Goal: Information Seeking & Learning: Learn about a topic

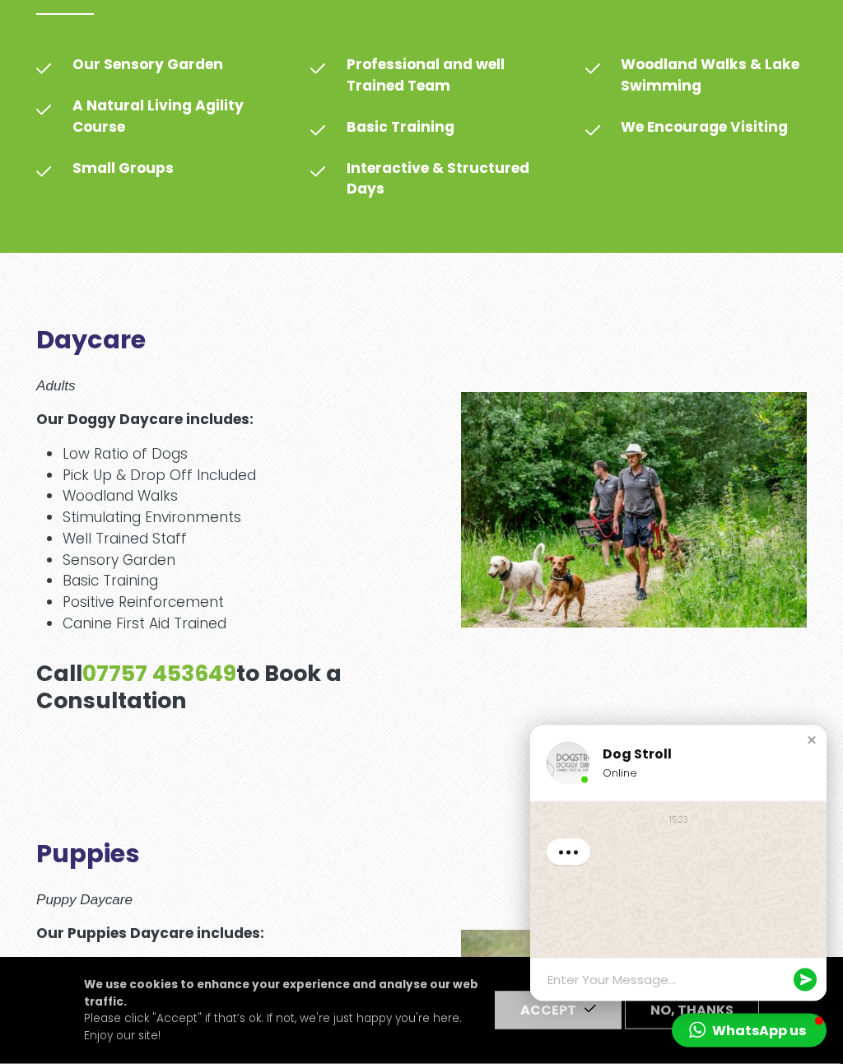
scroll to position [785, 0]
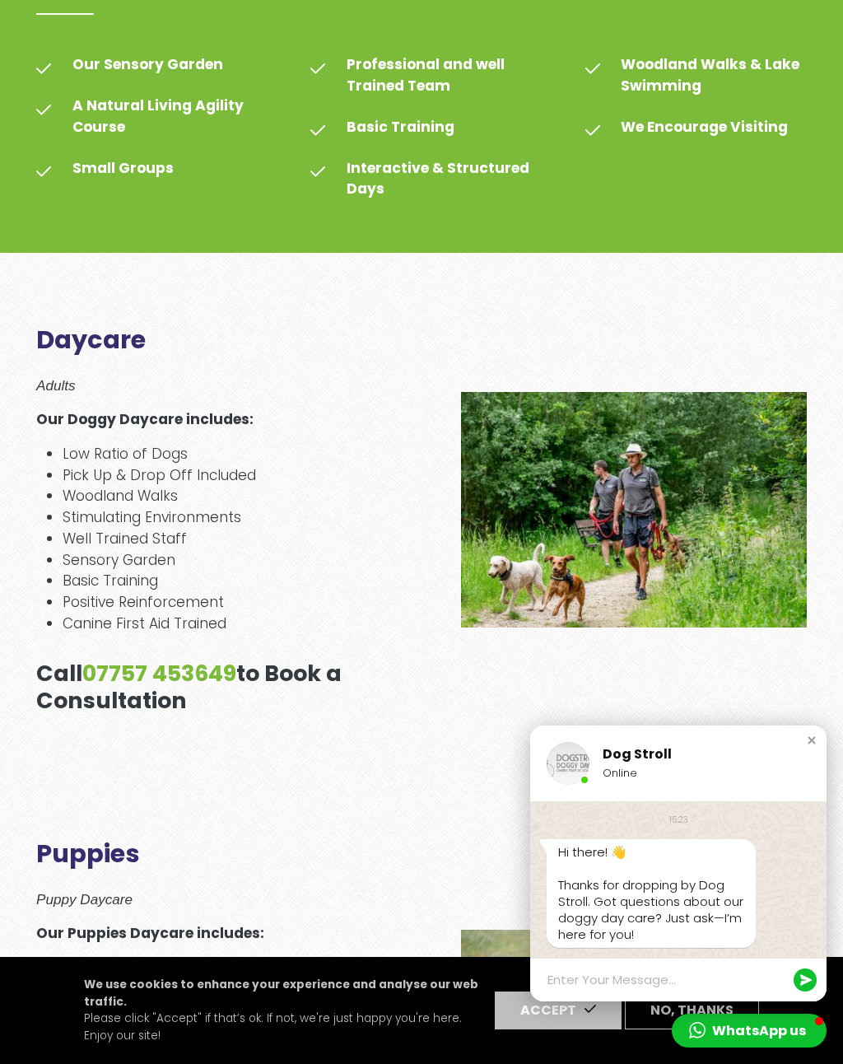
click at [814, 749] on div "Close chat window" at bounding box center [812, 740] width 16 height 16
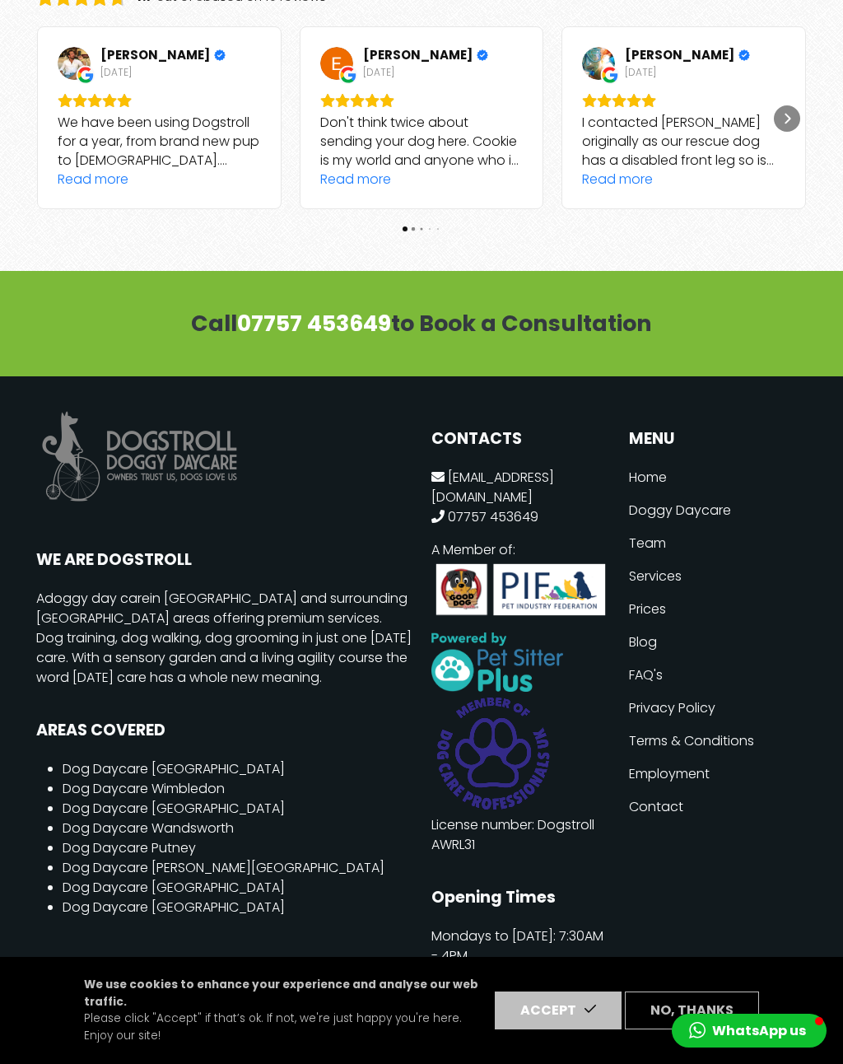
scroll to position [6288, 0]
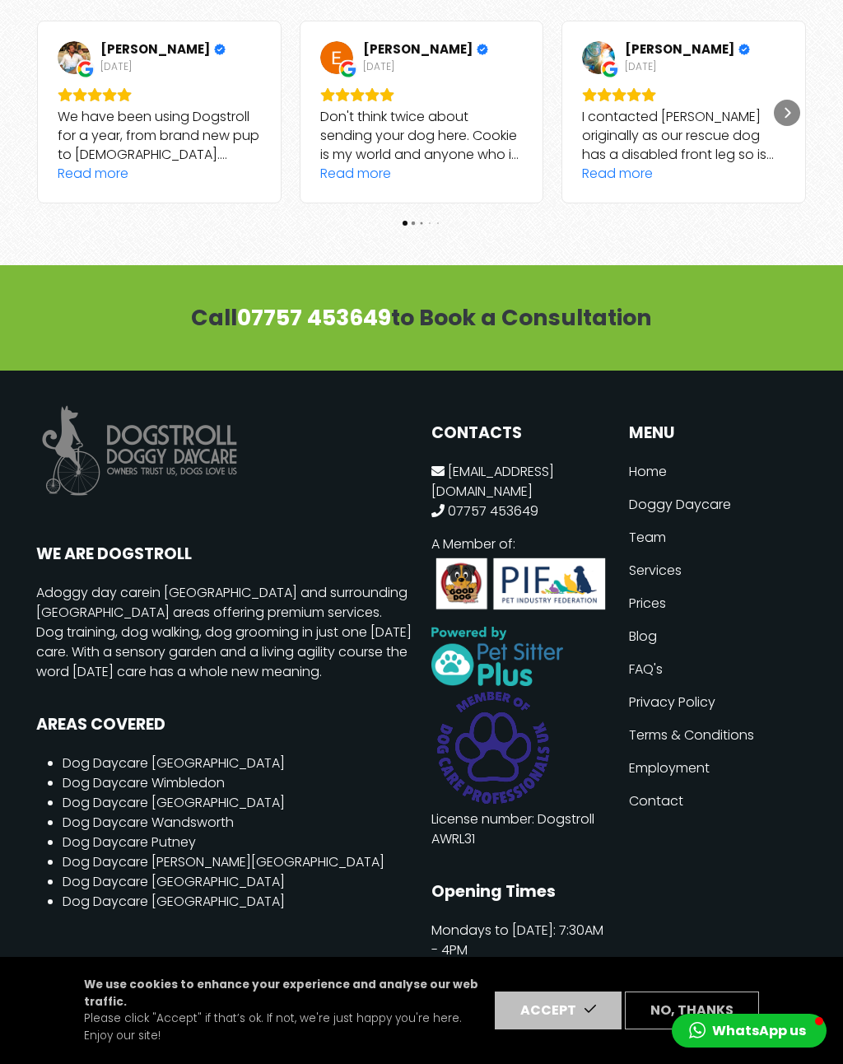
click at [658, 653] on link "FAQ's" at bounding box center [718, 669] width 178 height 33
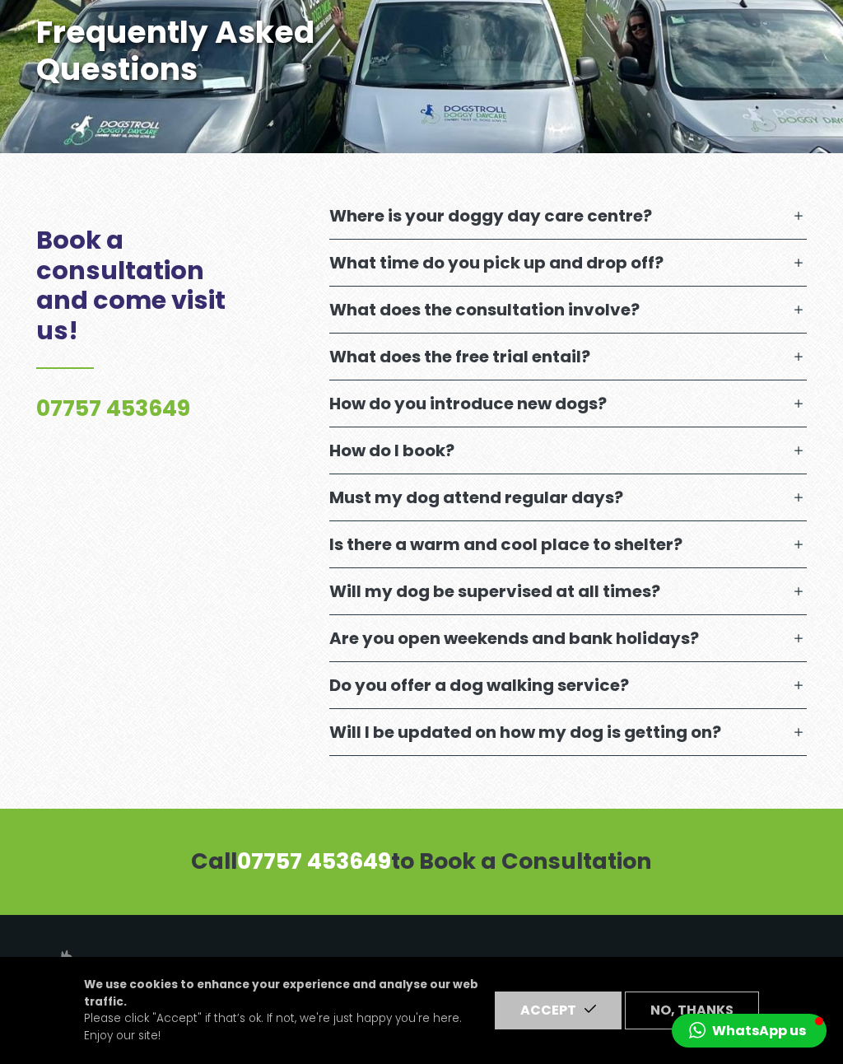
scroll to position [520, 0]
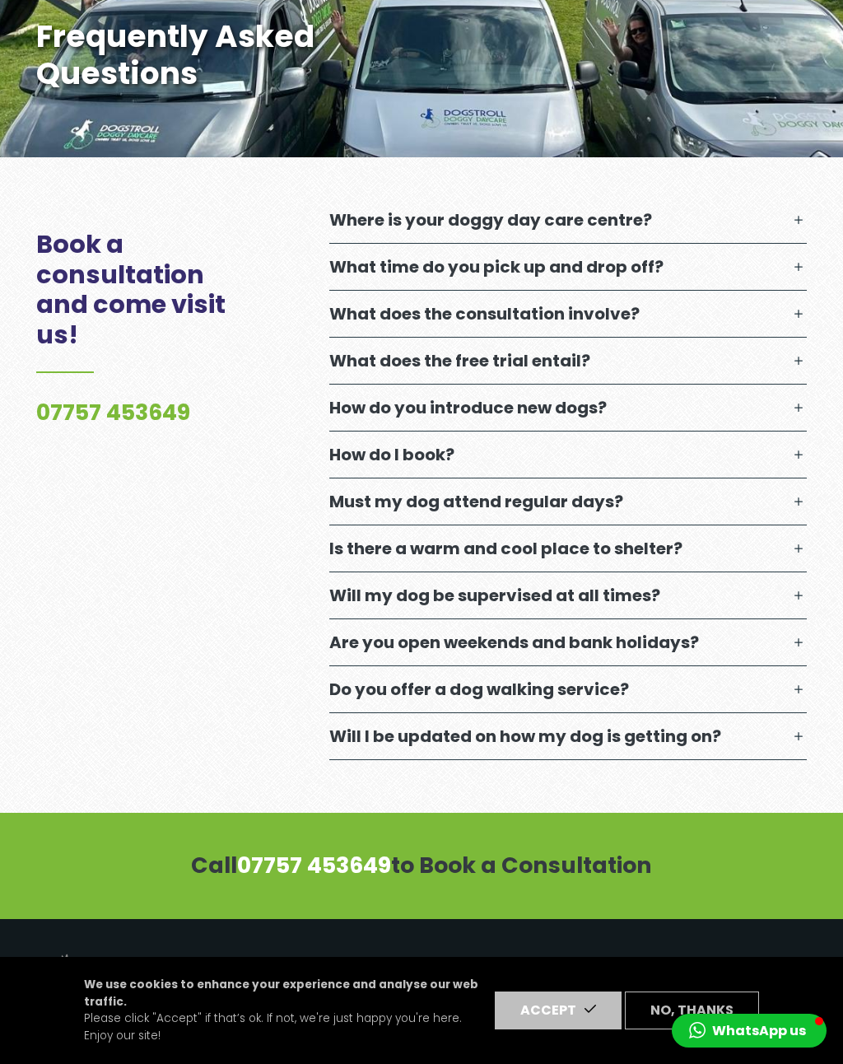
click at [816, 507] on div "Where is your doggy day care centre? DogStroll doggy day care is situated 25min…" at bounding box center [553, 485] width 527 height 577
click at [791, 511] on button "Must my dog attend regular days?" at bounding box center [568, 502] width 478 height 46
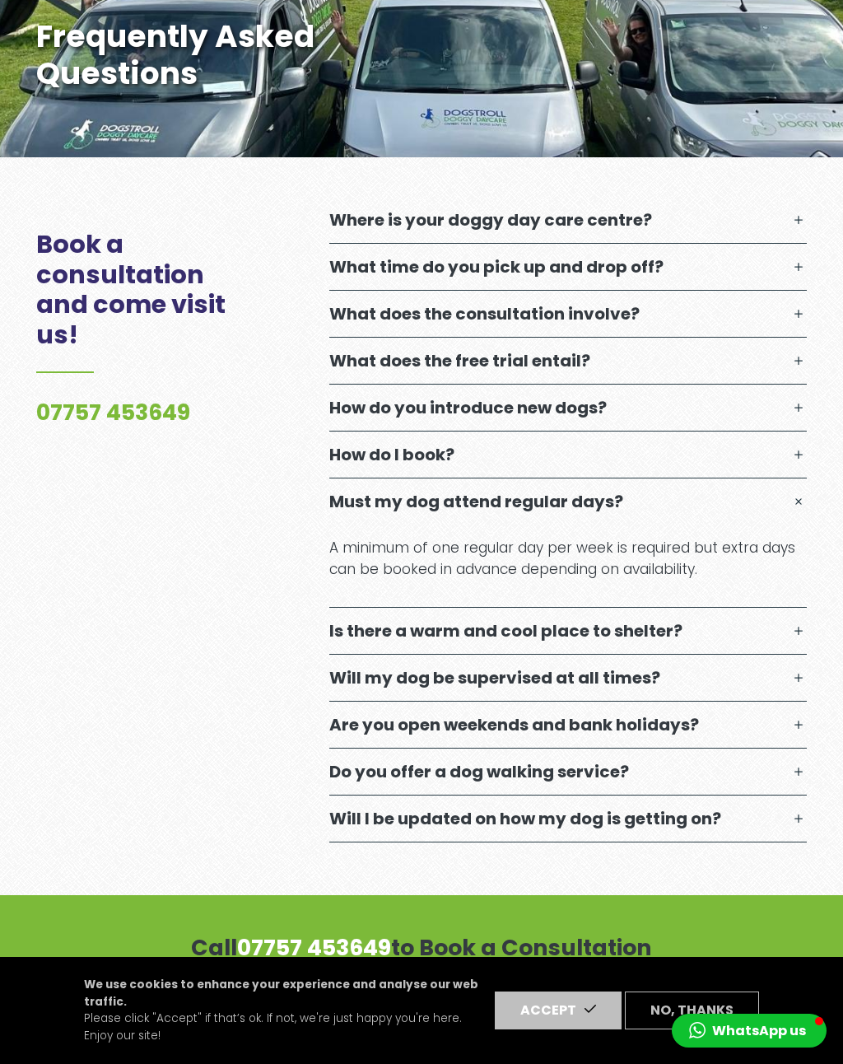
click at [780, 508] on button "Must my dog attend regular days?" at bounding box center [568, 502] width 478 height 46
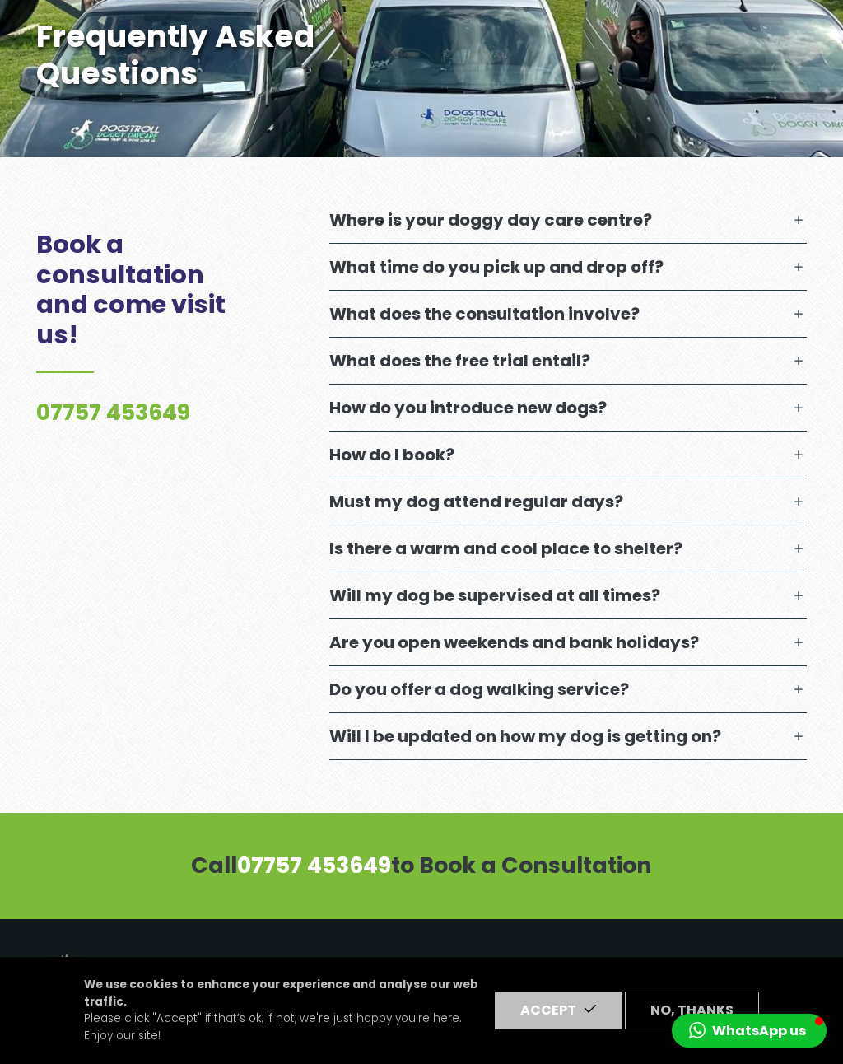
click at [792, 414] on button "How do you introduce new dogs?" at bounding box center [568, 408] width 478 height 46
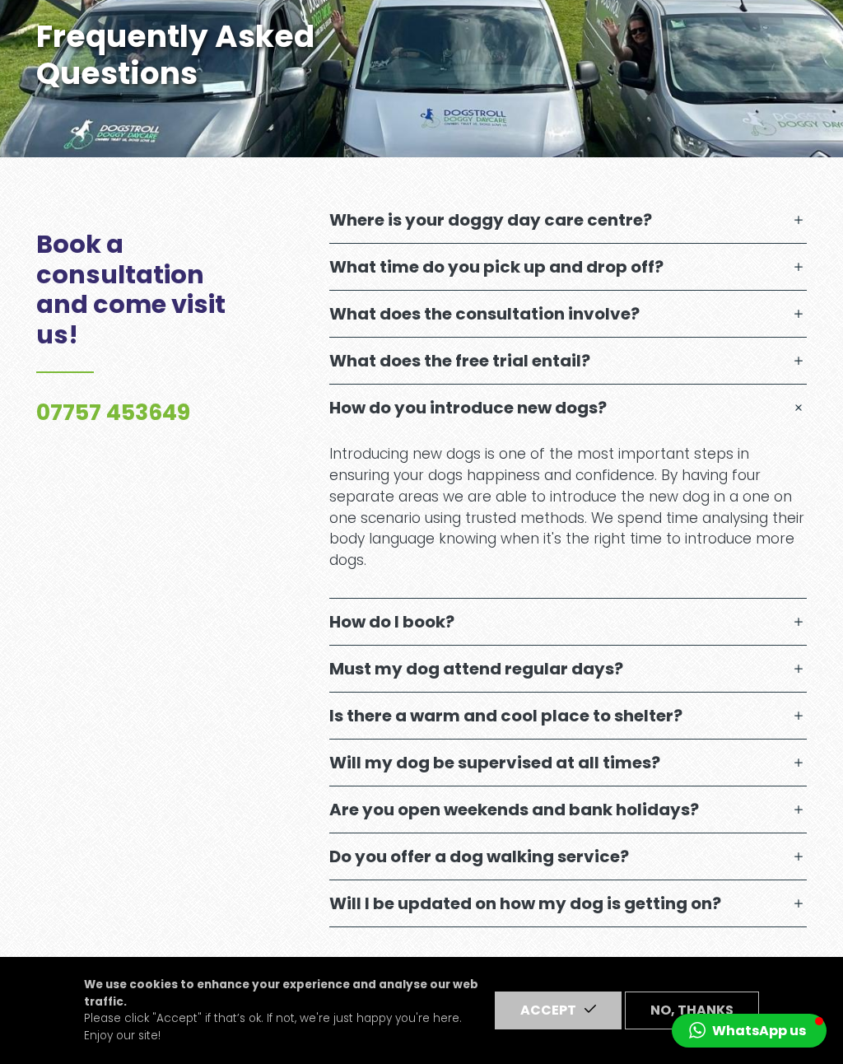
click at [794, 412] on button "How do you introduce new dogs?" at bounding box center [568, 408] width 478 height 46
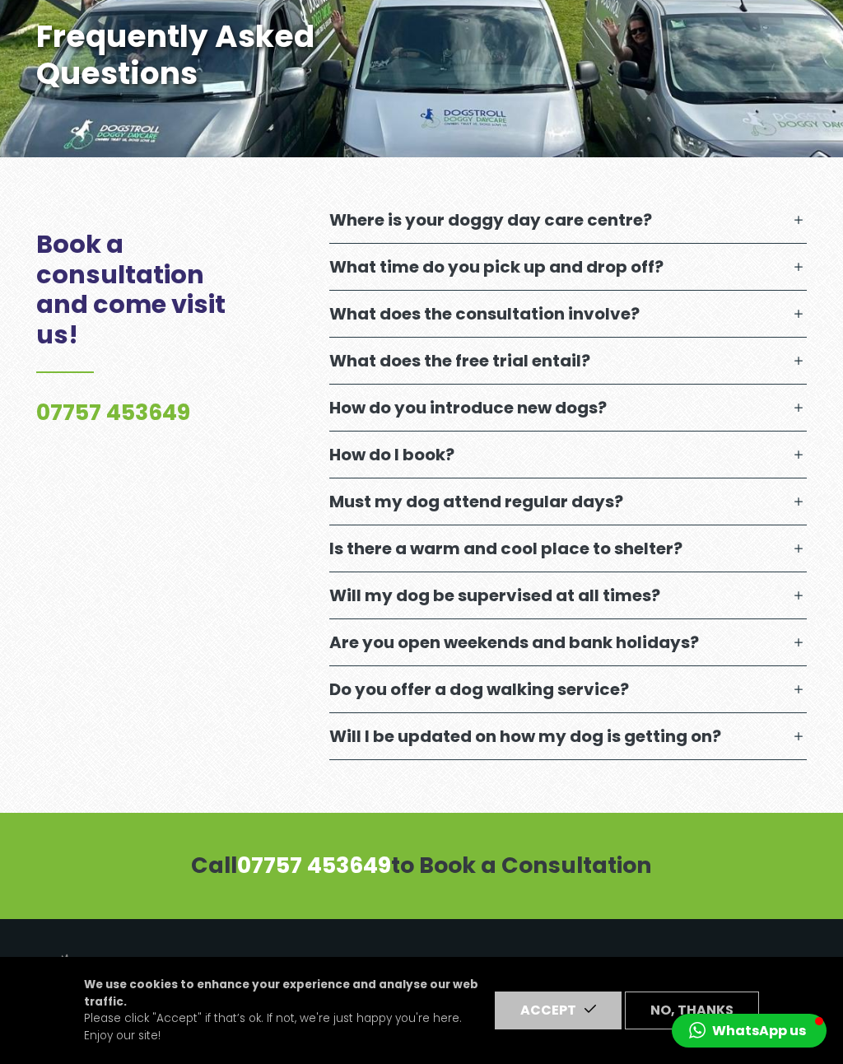
click at [791, 214] on button "Where is your doggy day care centre?" at bounding box center [568, 220] width 478 height 46
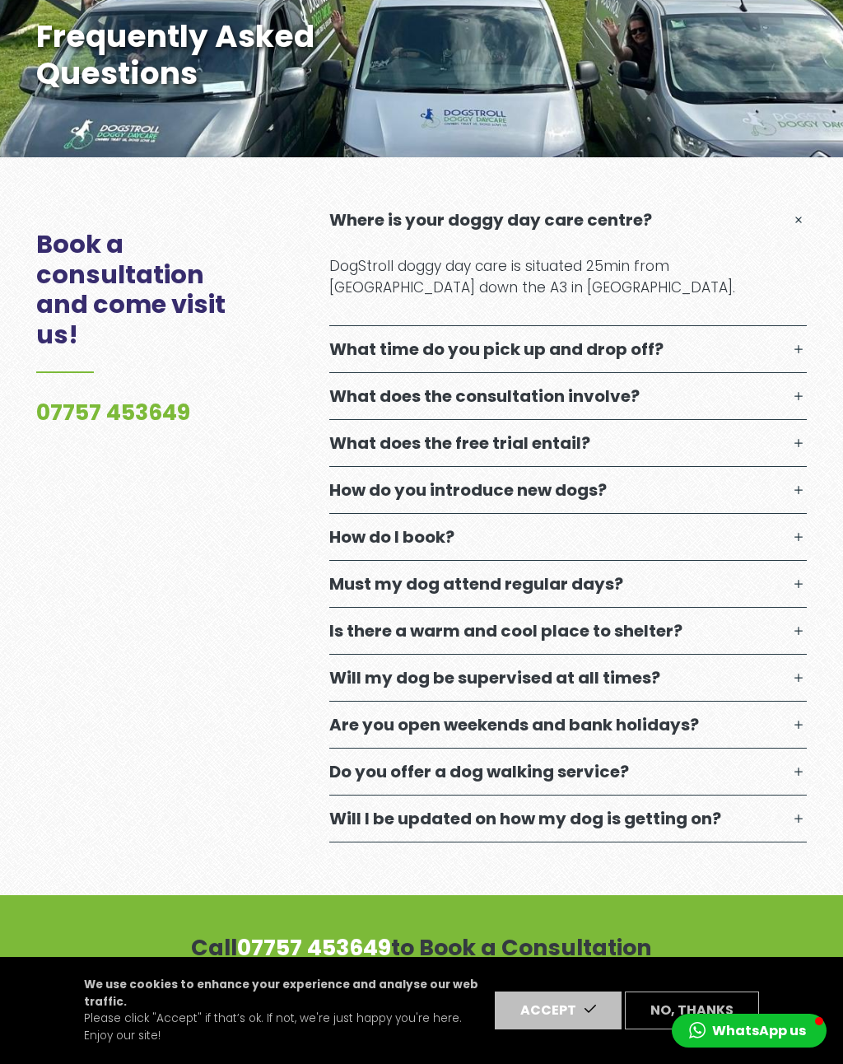
click at [798, 231] on button "Where is your doggy day care centre?" at bounding box center [568, 220] width 478 height 46
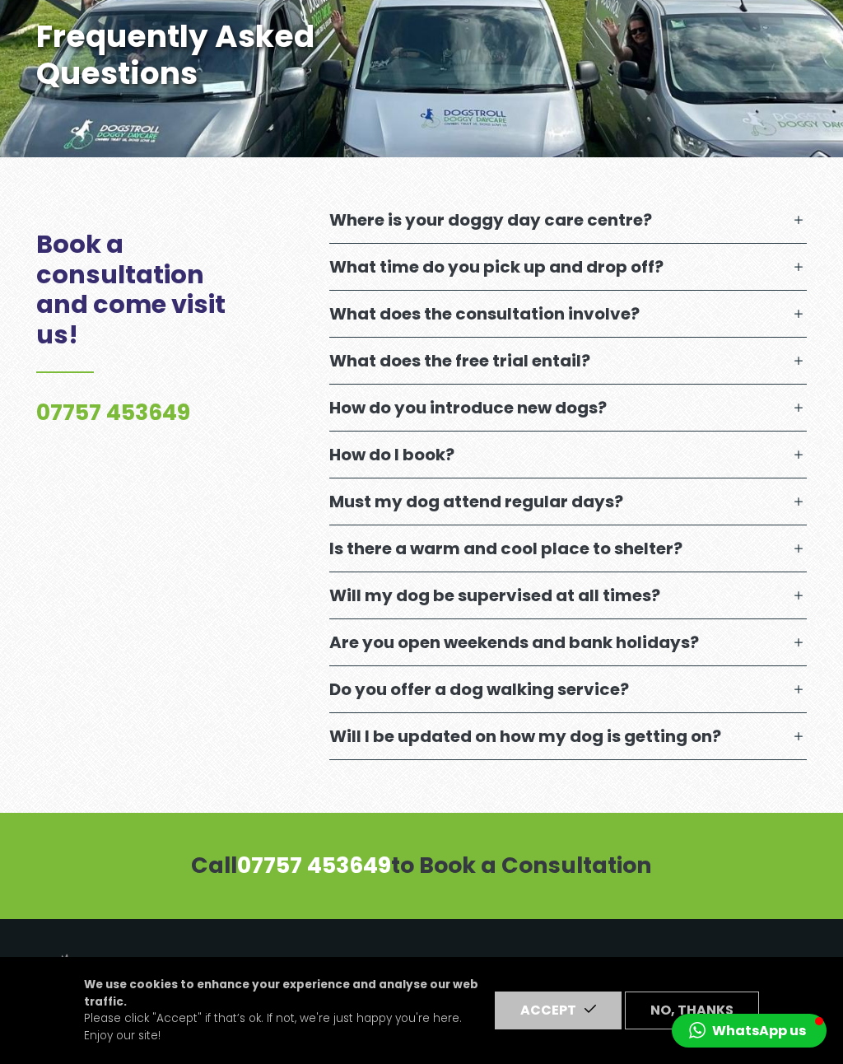
click at [798, 265] on button "What time do you pick up and drop off?" at bounding box center [568, 267] width 478 height 46
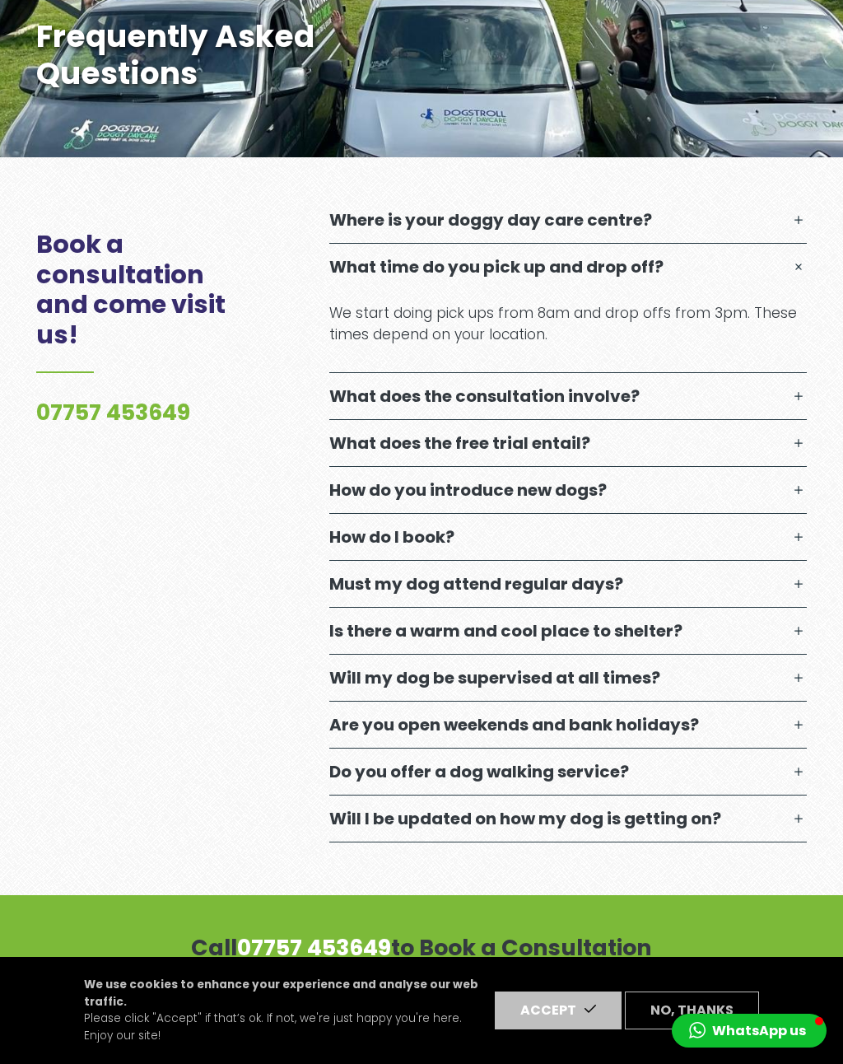
click at [803, 283] on button "What time do you pick up and drop off?" at bounding box center [568, 267] width 478 height 46
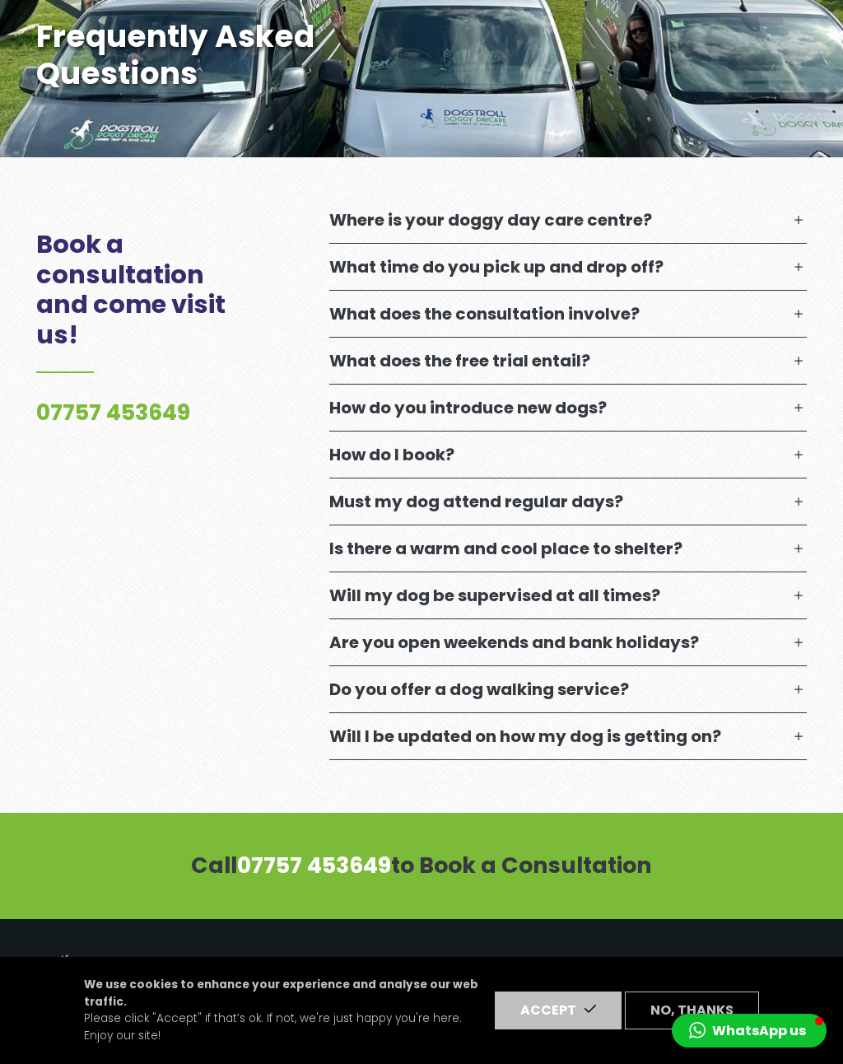
click at [789, 358] on button "What does the free trial entail?" at bounding box center [568, 361] width 478 height 46
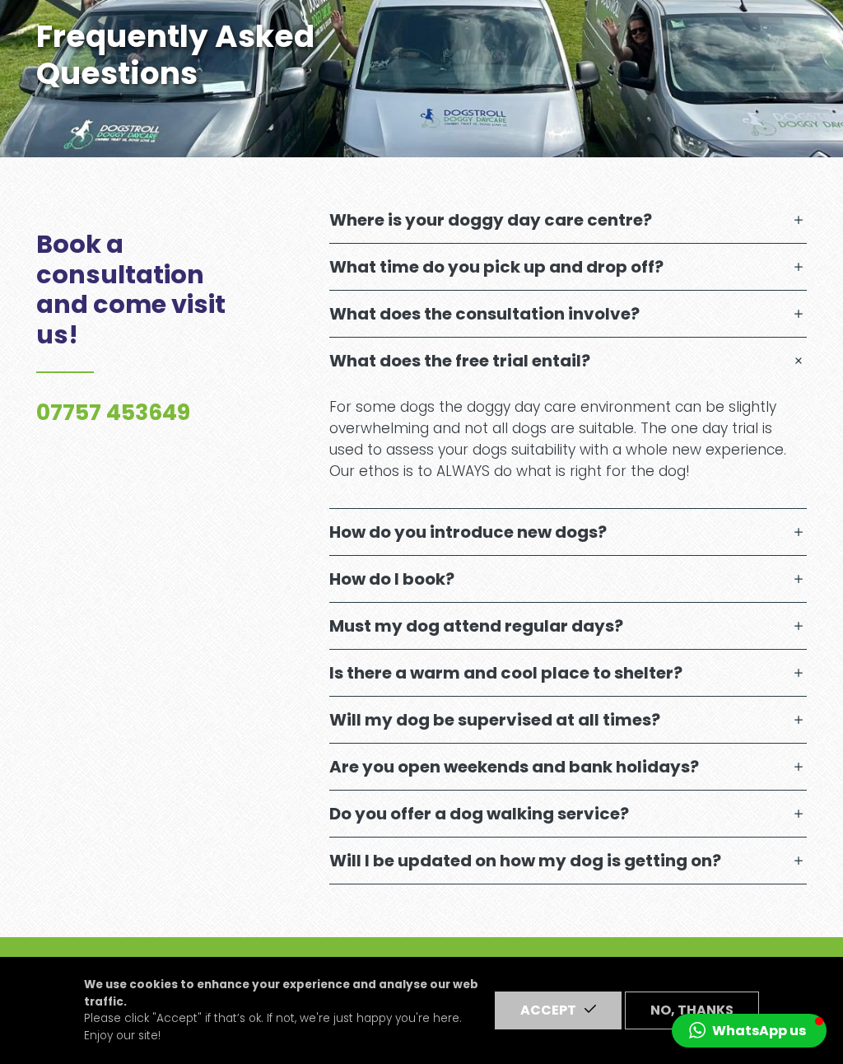
click at [797, 357] on button "What does the free trial entail?" at bounding box center [568, 361] width 478 height 46
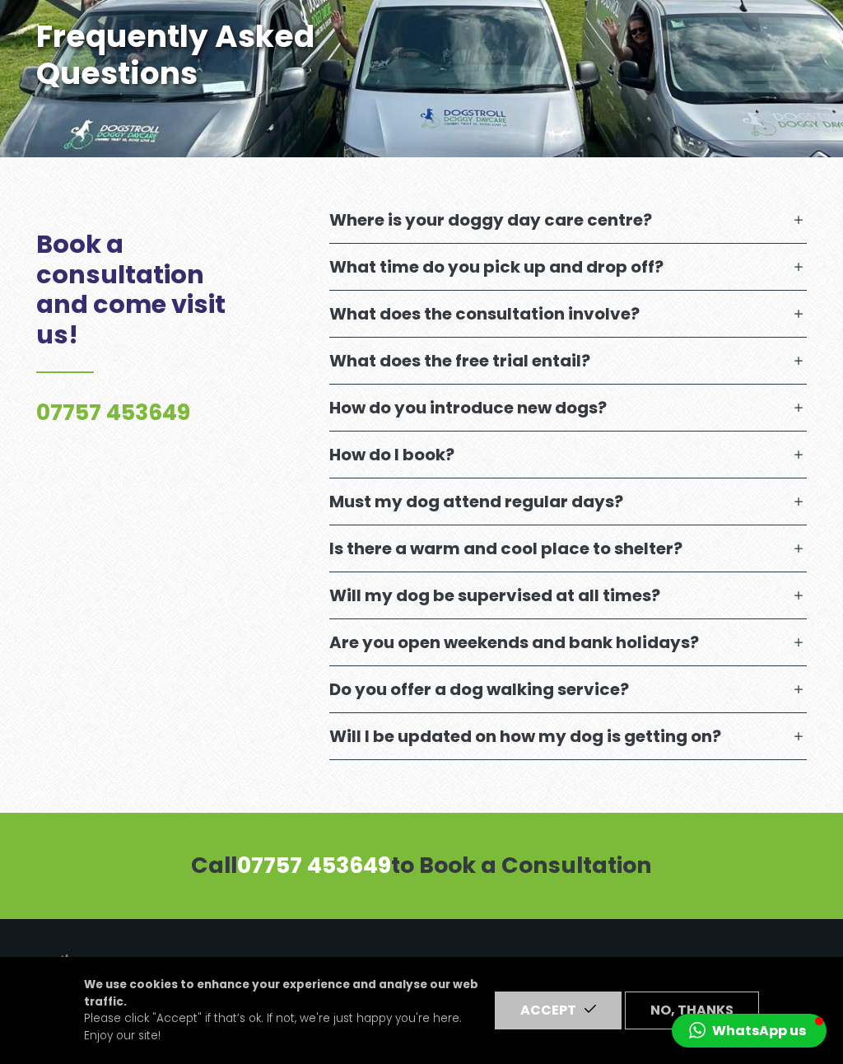
click at [794, 552] on button "Is there a warm and cool place to shelter?" at bounding box center [568, 548] width 478 height 46
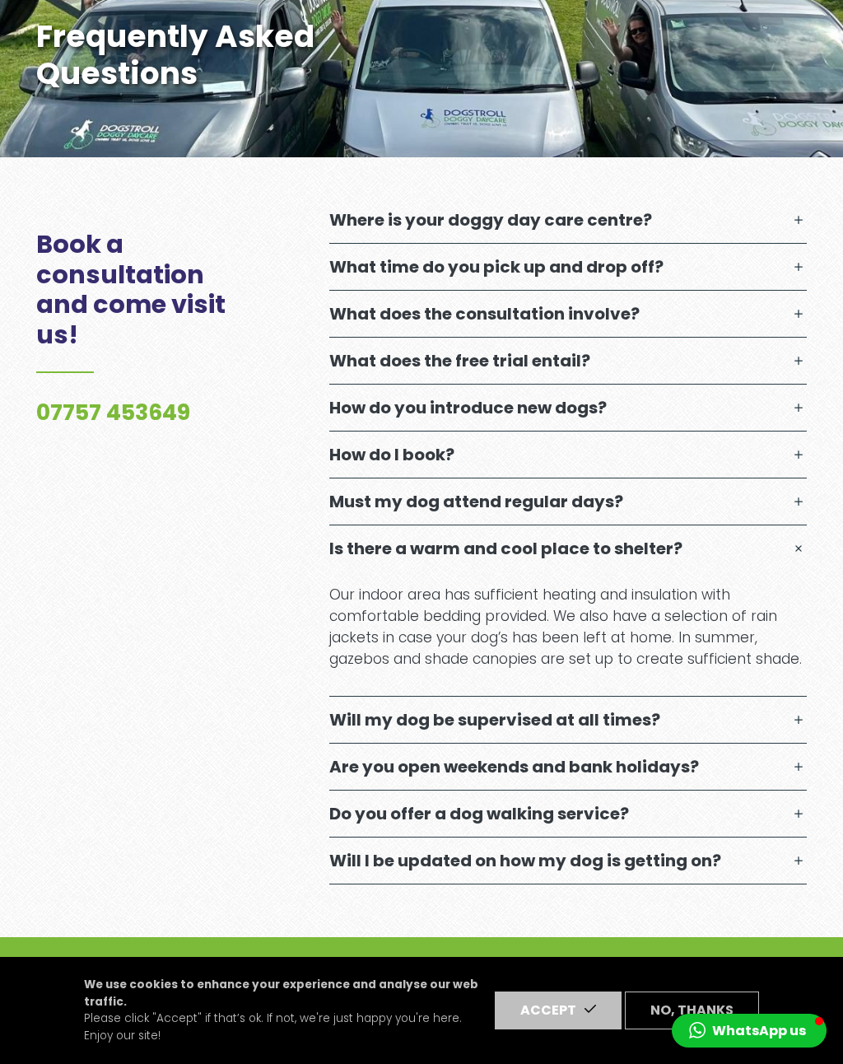
click at [796, 539] on button "Is there a warm and cool place to shelter?" at bounding box center [568, 548] width 478 height 46
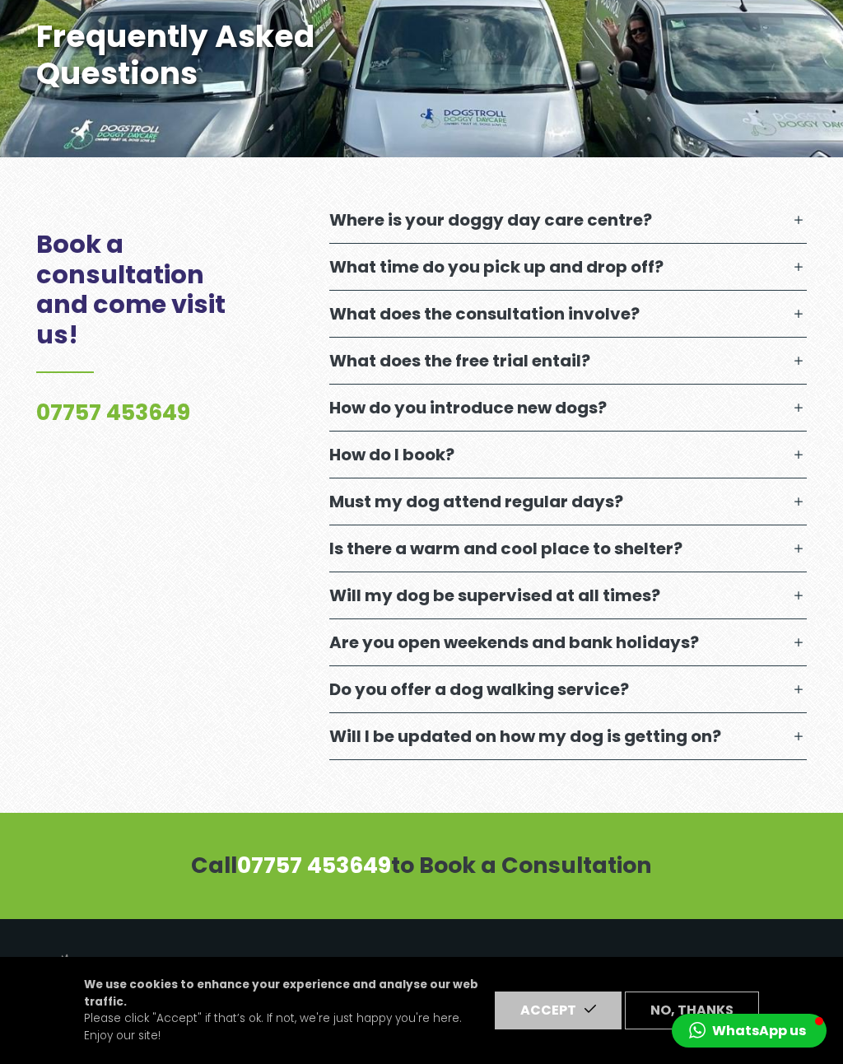
click at [801, 692] on button "Do you offer a dog walking service?" at bounding box center [568, 689] width 478 height 46
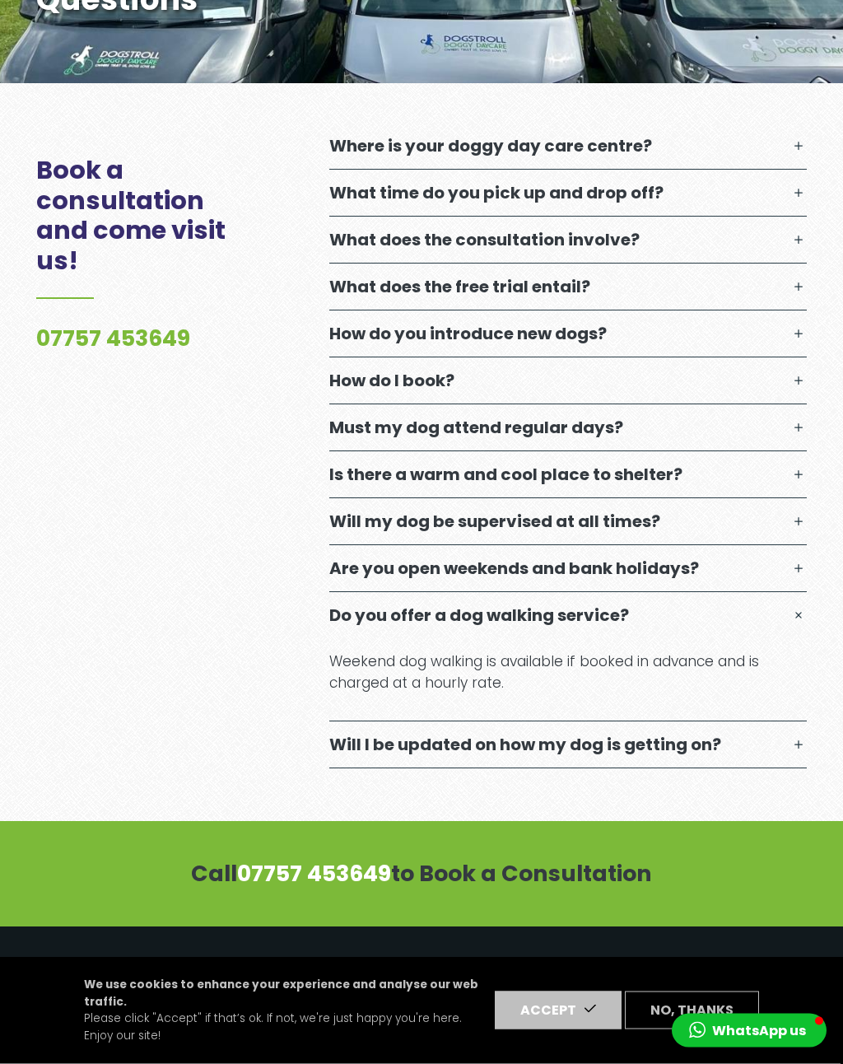
scroll to position [595, 0]
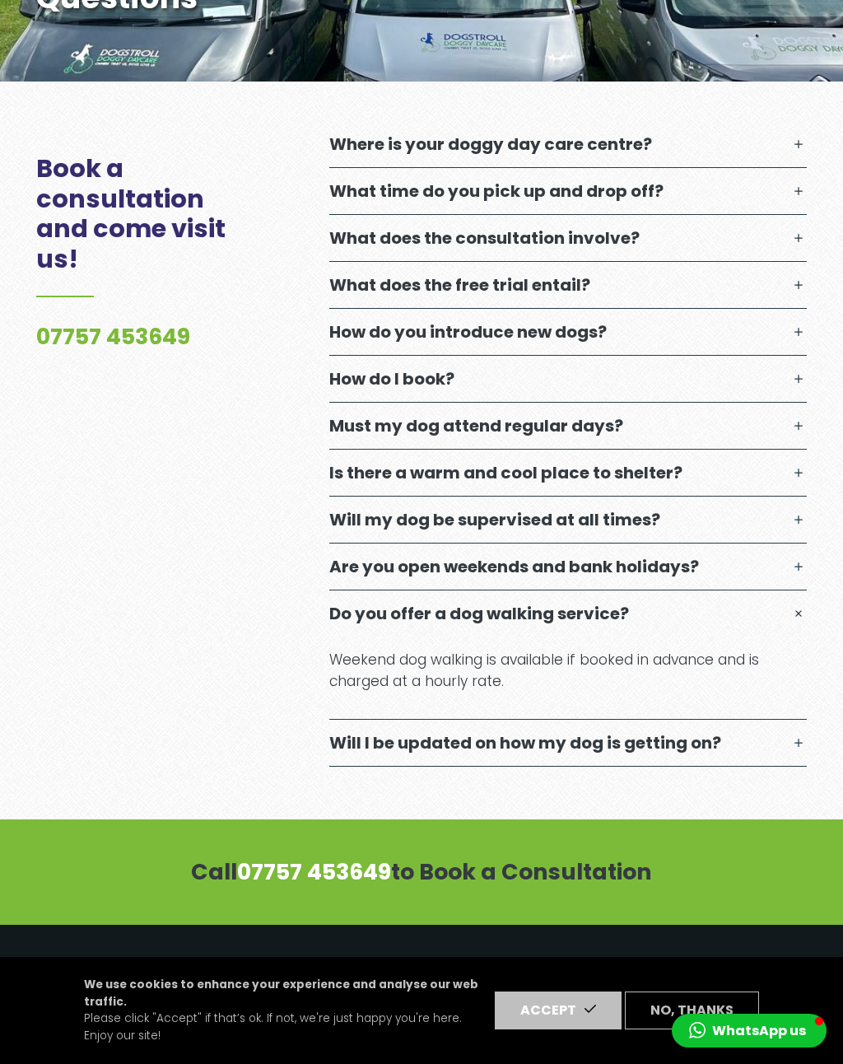
click at [801, 624] on button "Do you offer a dog walking service?" at bounding box center [568, 614] width 478 height 46
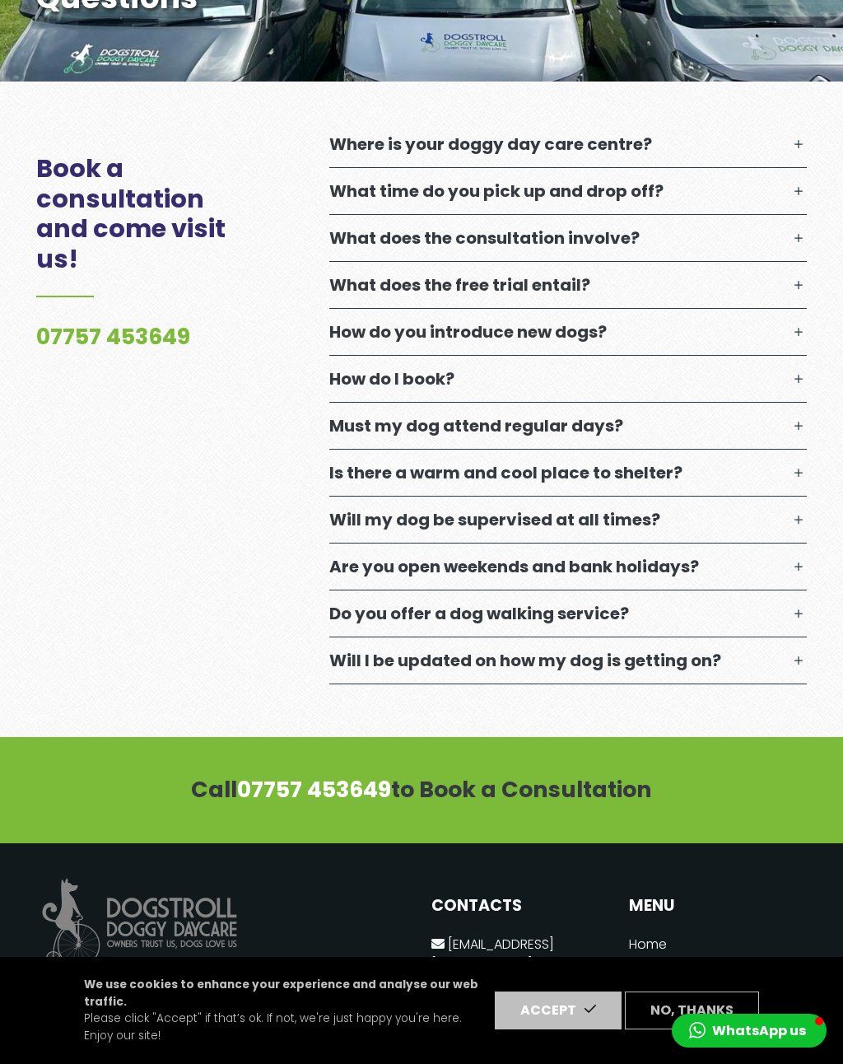
click at [792, 665] on button "Will I be updated on how my dog is getting on?" at bounding box center [568, 660] width 478 height 46
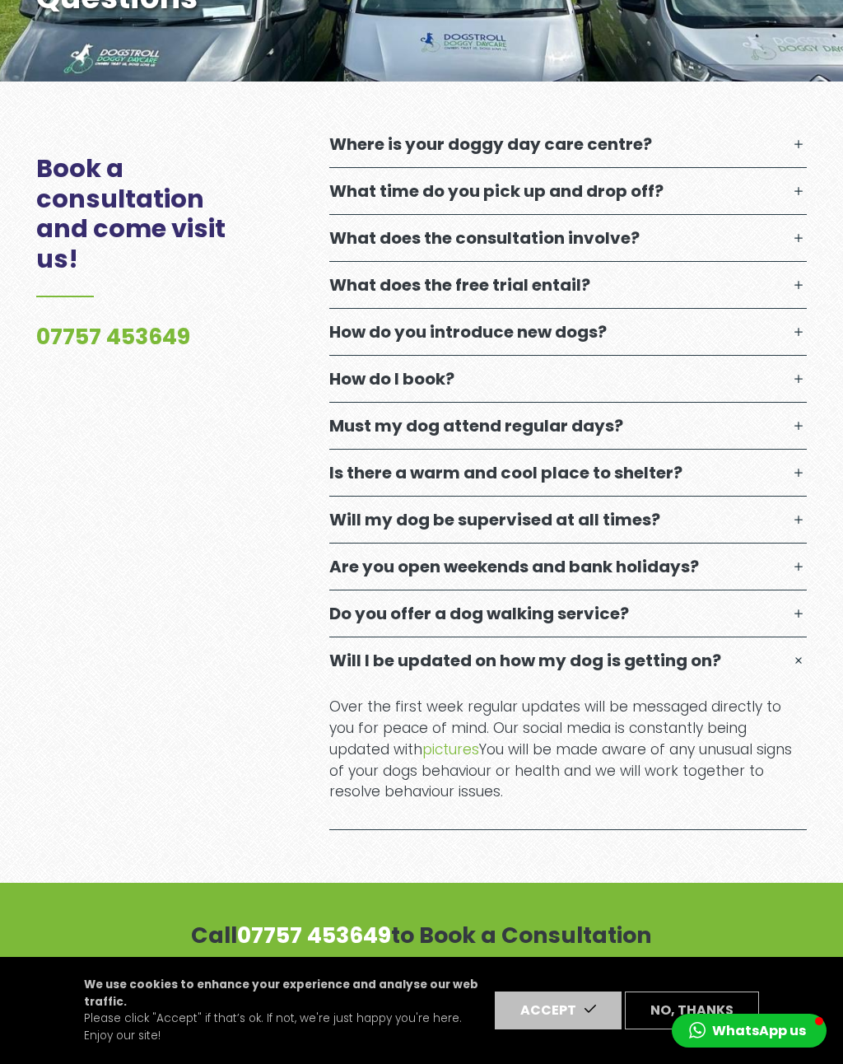
click at [794, 665] on button "Will I be updated on how my dog is getting on?" at bounding box center [568, 660] width 478 height 46
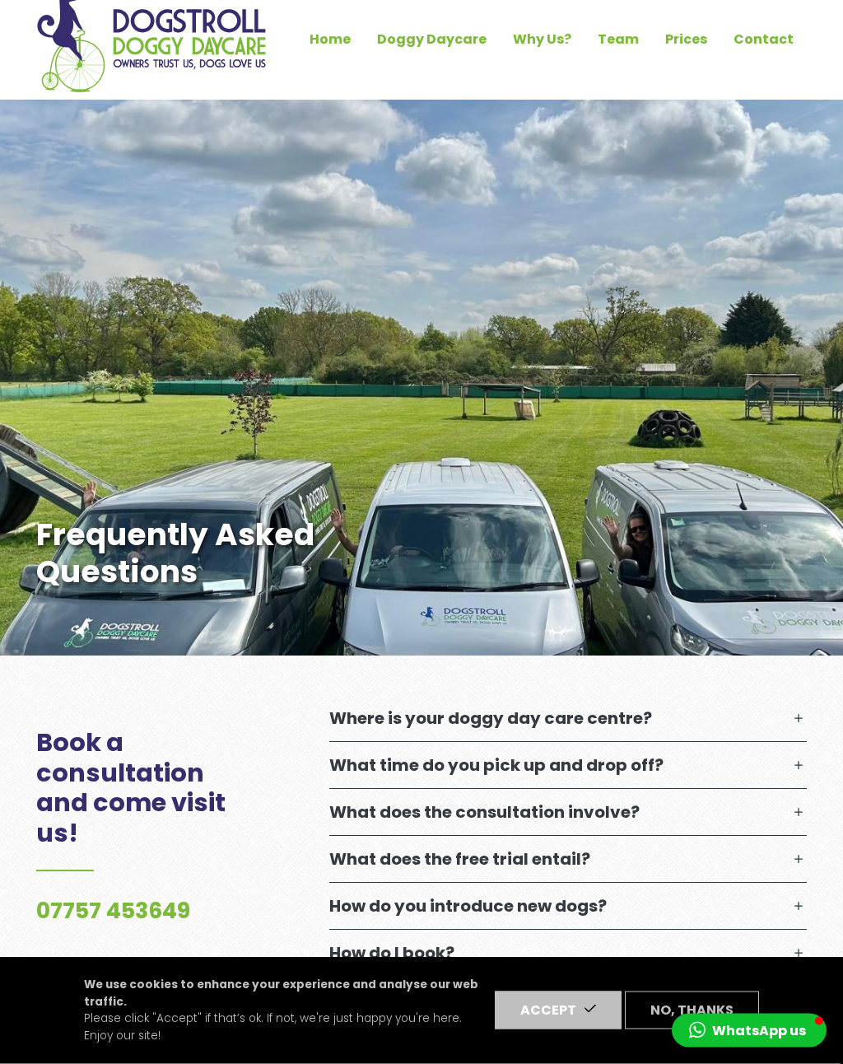
scroll to position [0, 0]
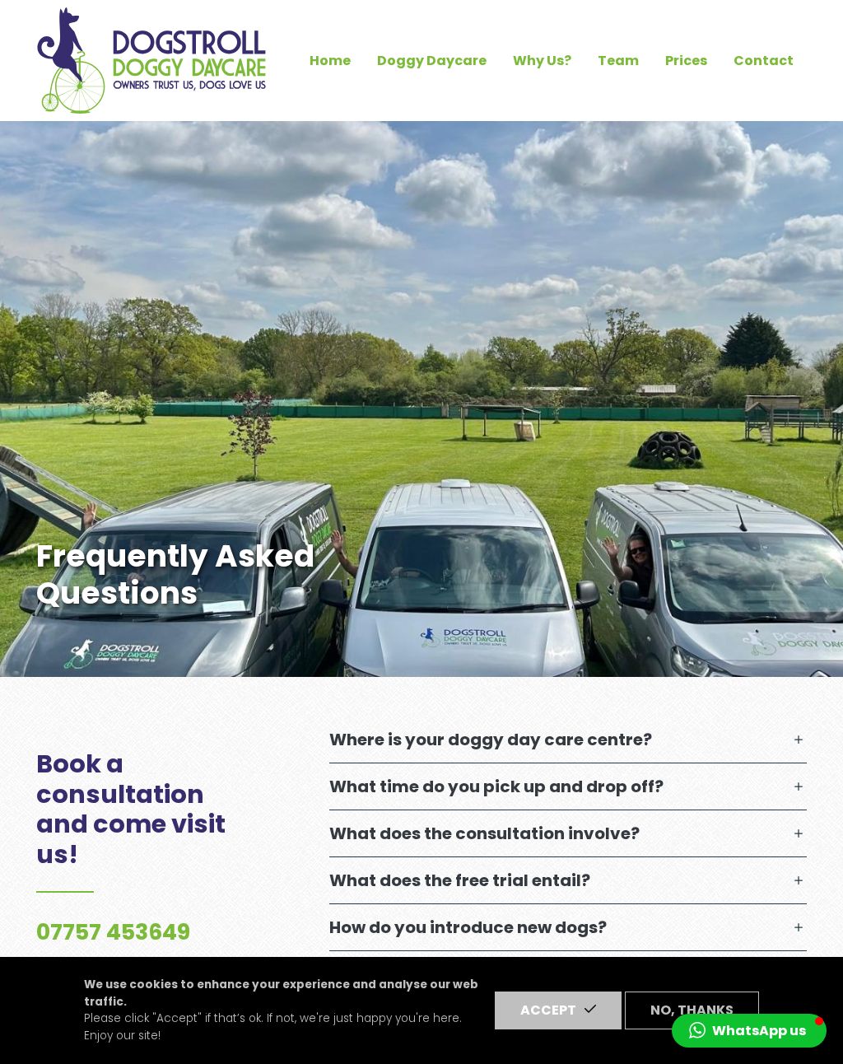
click at [430, 67] on link "Doggy Daycare" at bounding box center [432, 61] width 136 height 28
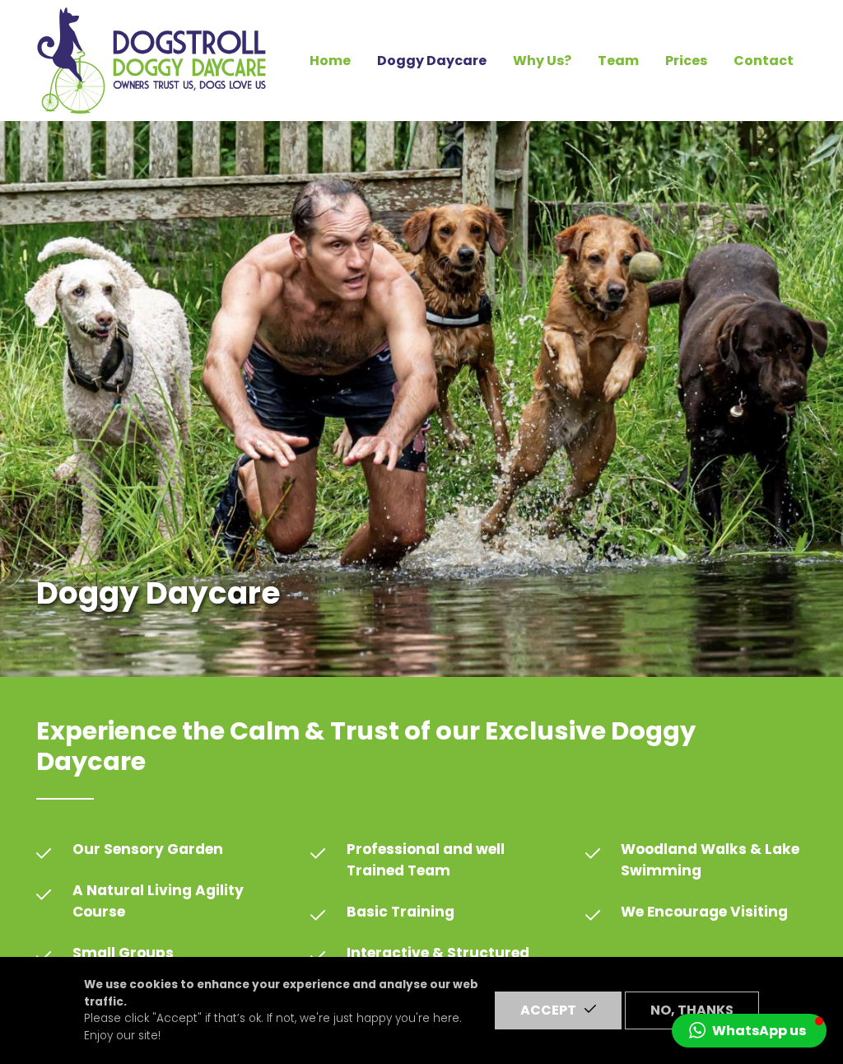
click at [353, 67] on link "Home" at bounding box center [331, 61] width 68 height 28
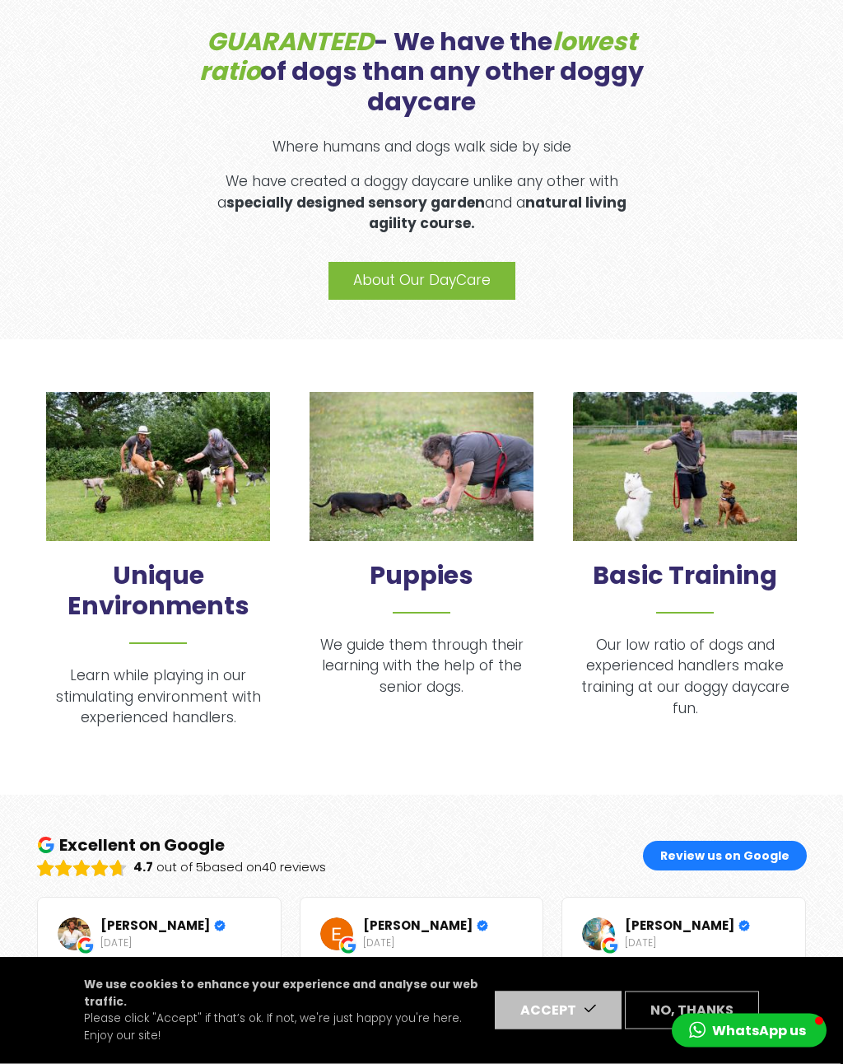
scroll to position [608, 0]
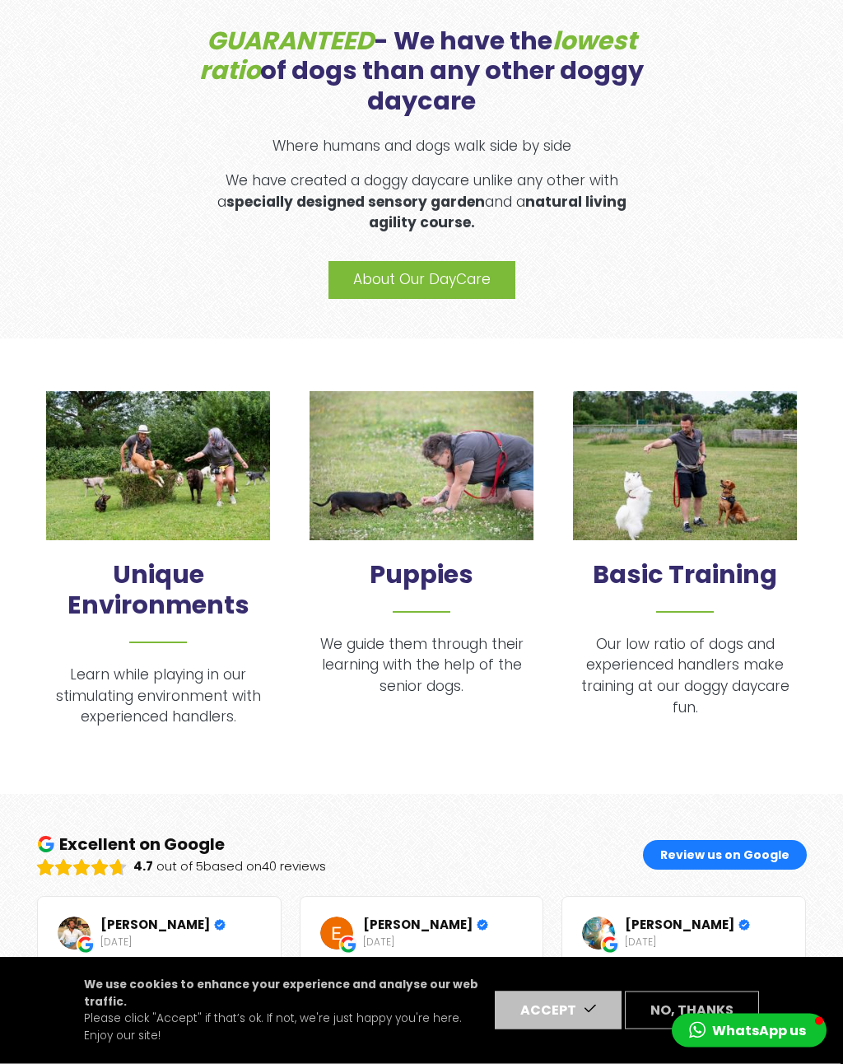
click at [436, 571] on h2 "Puppies" at bounding box center [422, 587] width 224 height 53
click at [446, 669] on p "We guide them through their learning with the help of the senior dogs." at bounding box center [422, 666] width 224 height 63
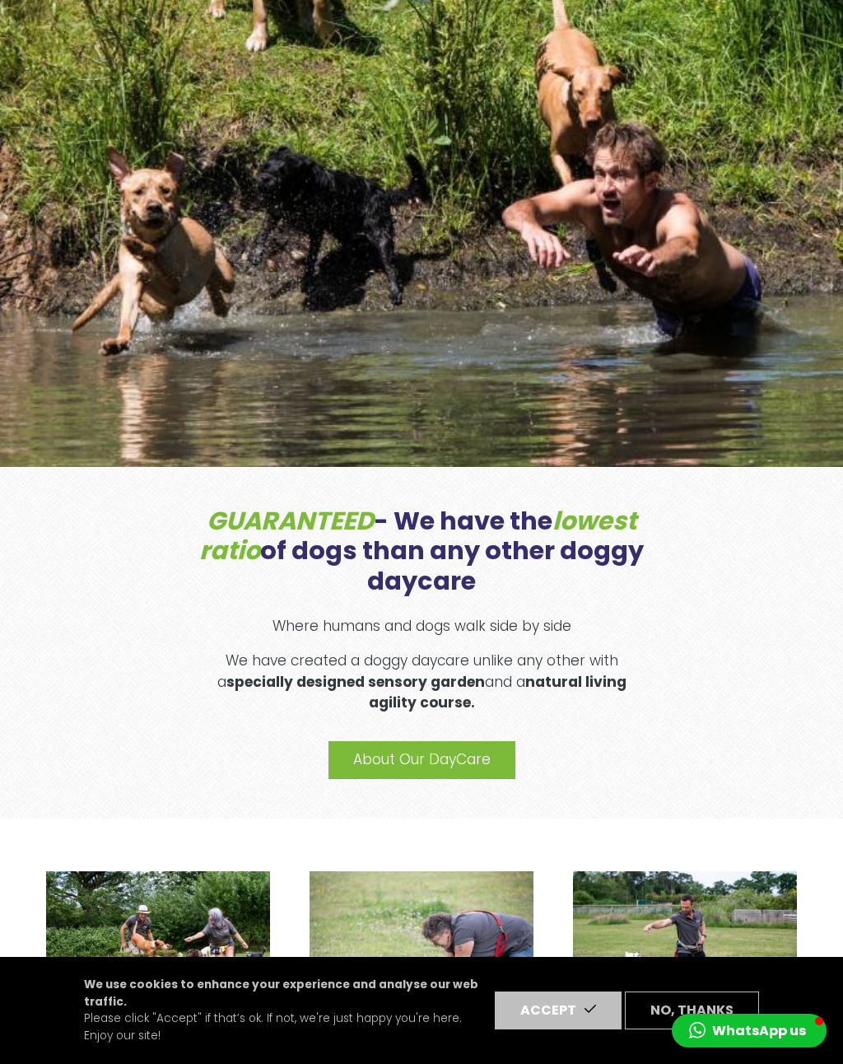
scroll to position [0, 0]
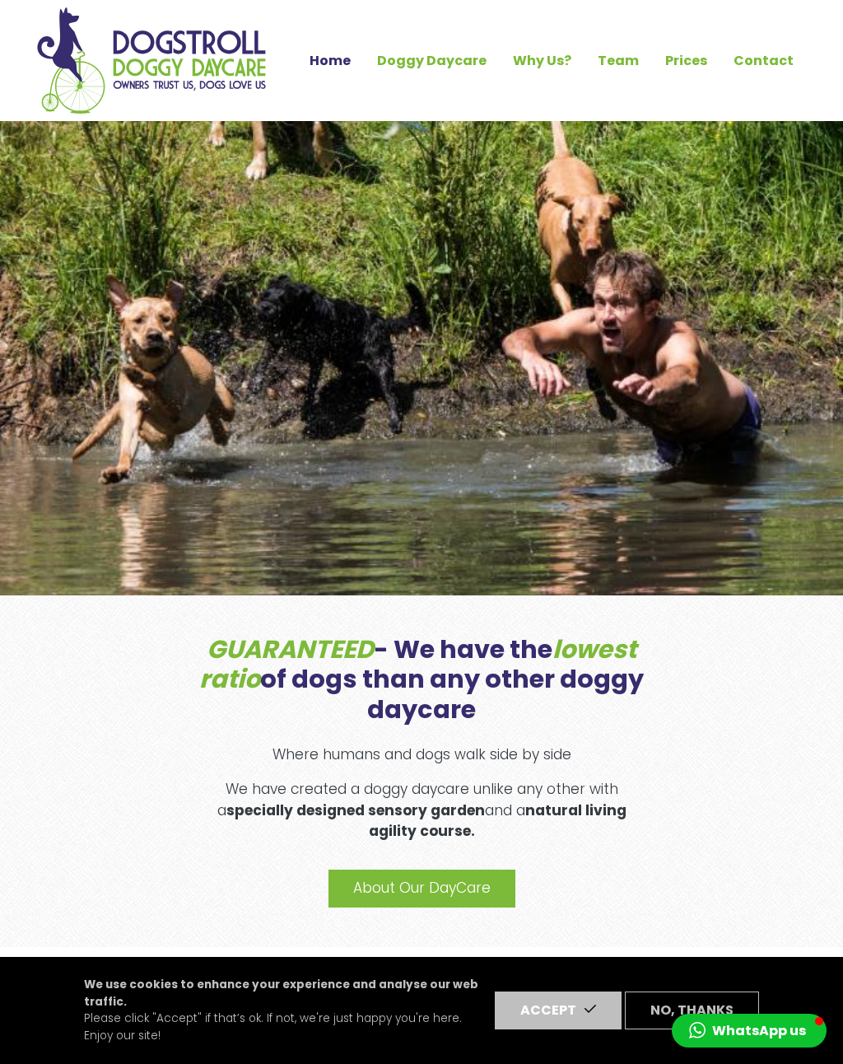
click at [559, 62] on link "Why Us?" at bounding box center [542, 61] width 85 height 28
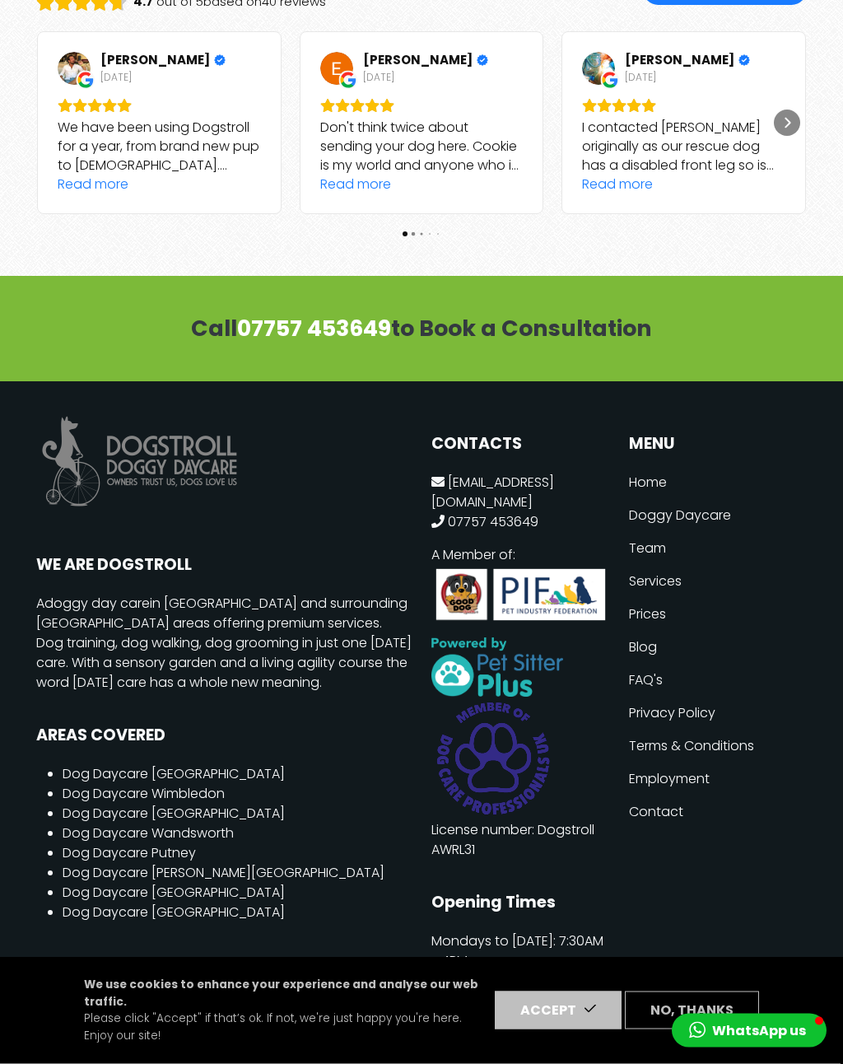
scroll to position [3380, 0]
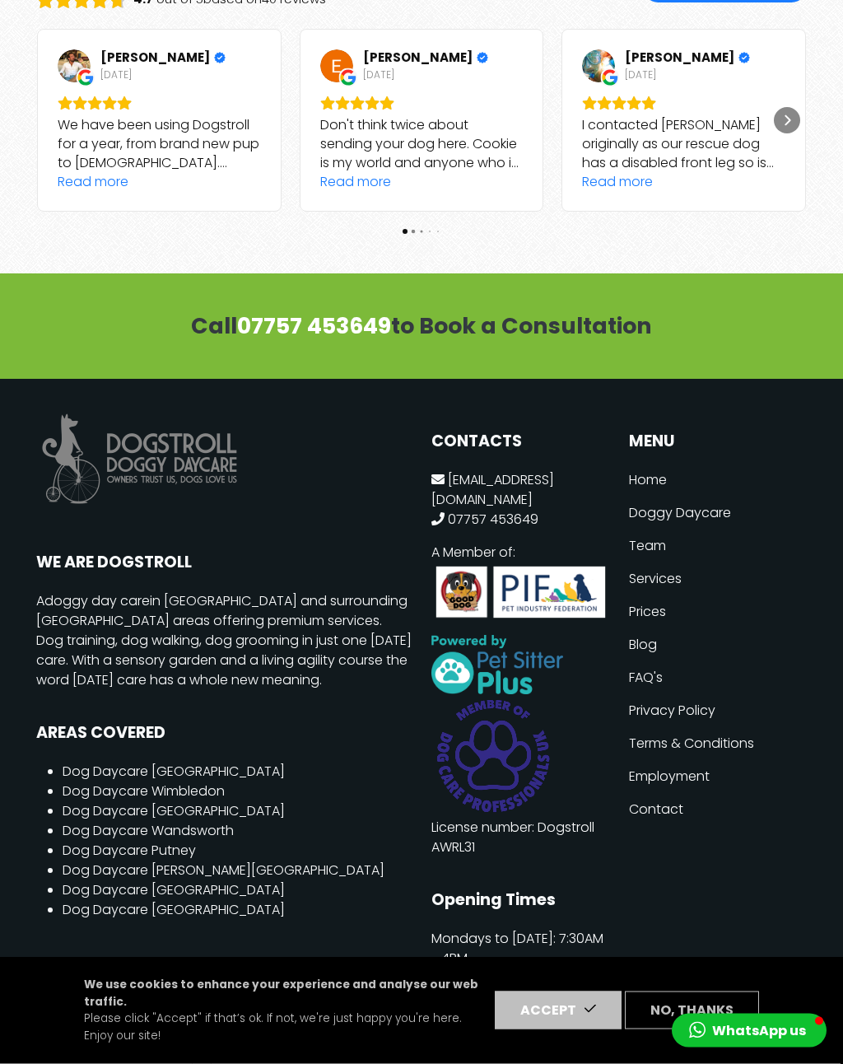
click at [670, 566] on link "Services" at bounding box center [718, 579] width 178 height 33
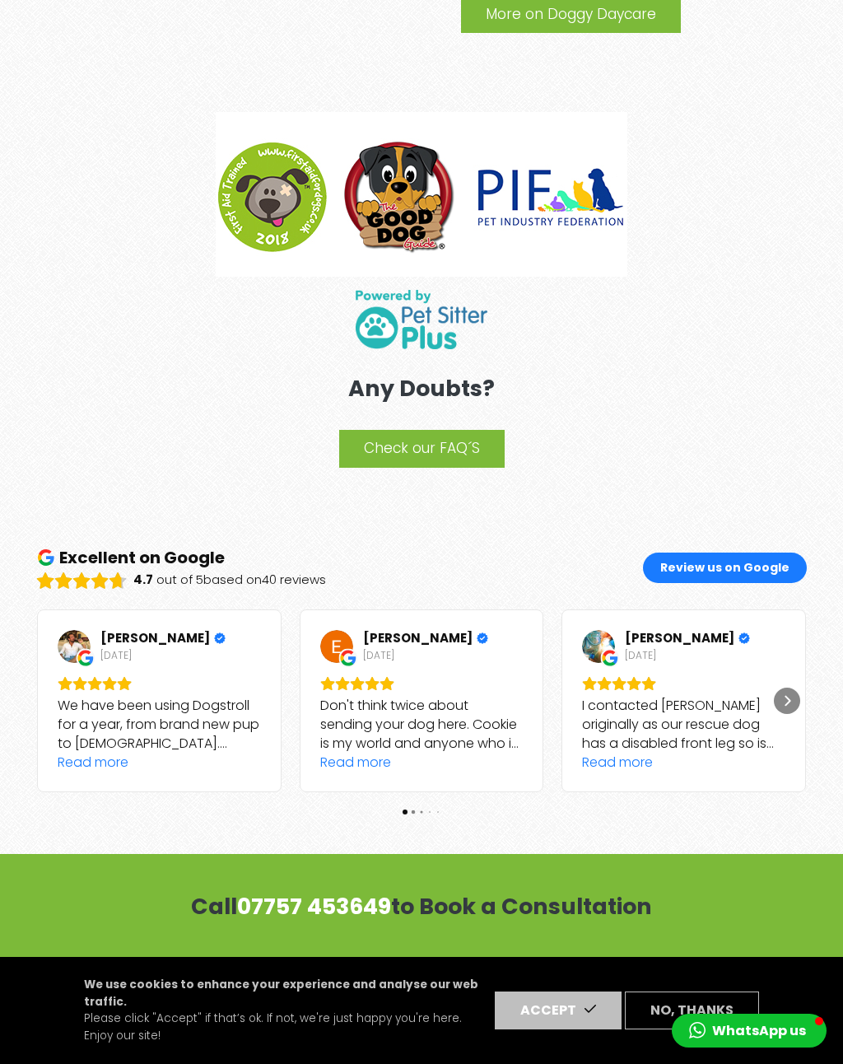
scroll to position [2760, 0]
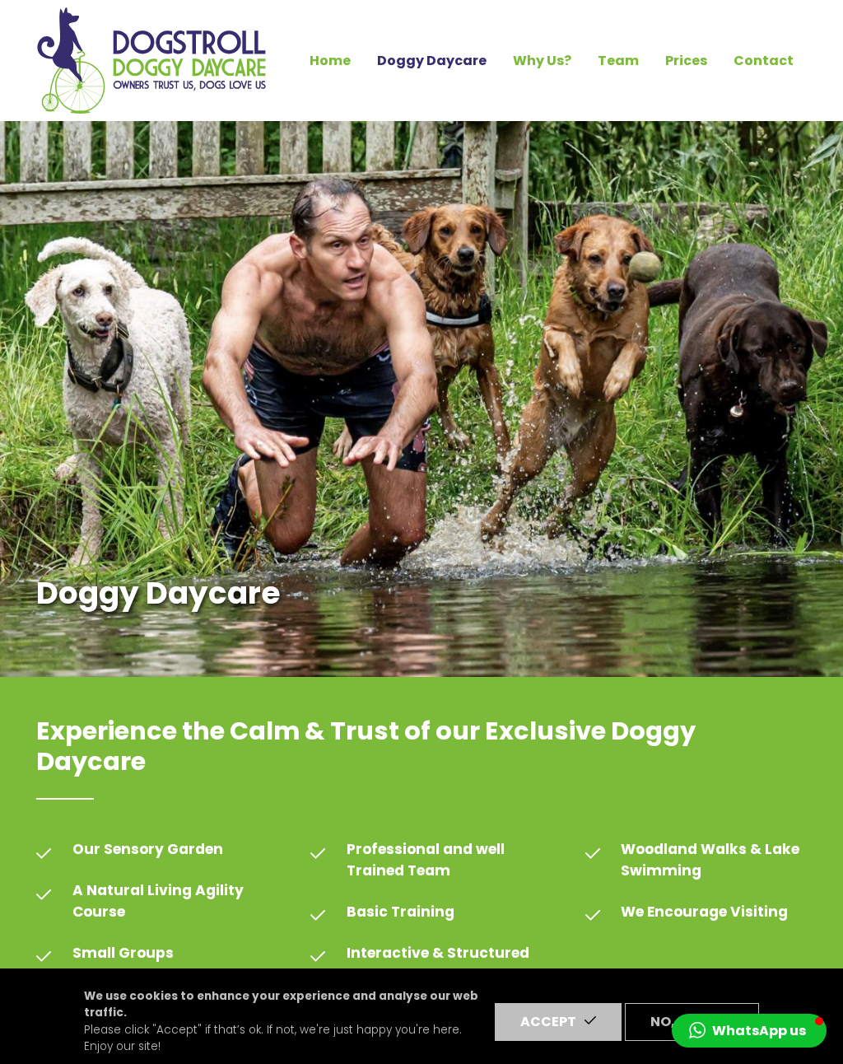
scroll to position [6045, 0]
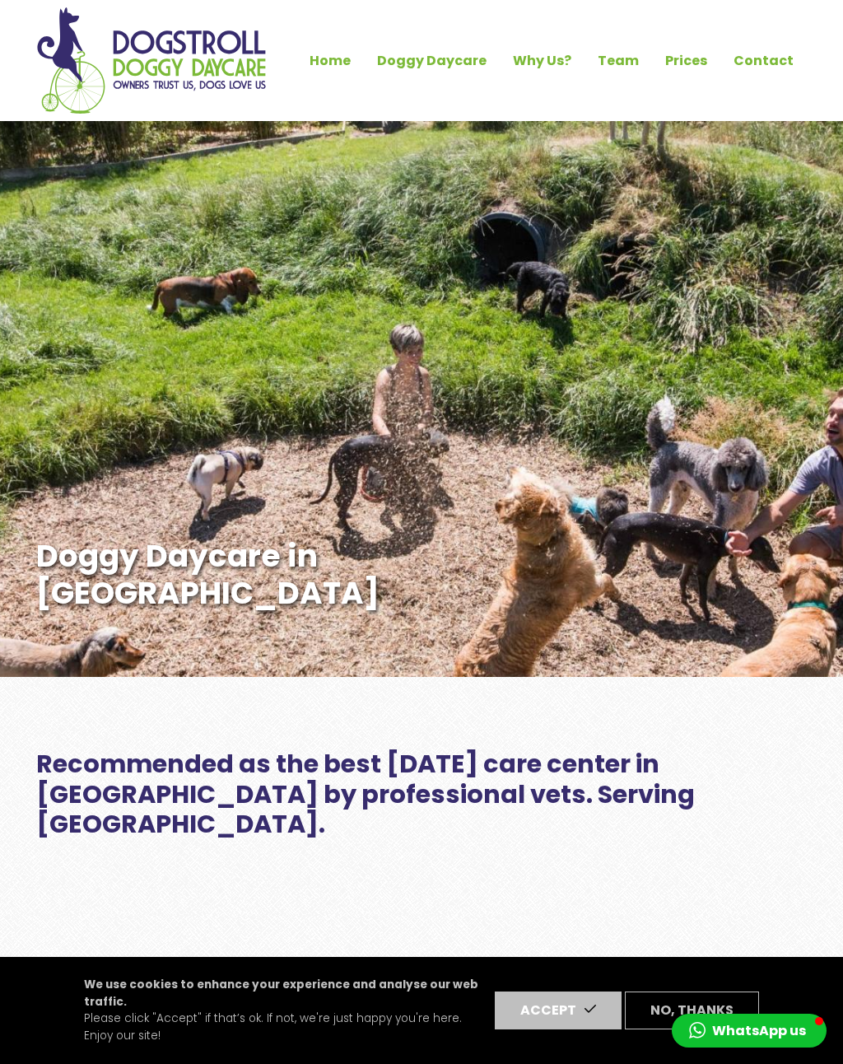
click at [784, 67] on link "Contact" at bounding box center [764, 61] width 86 height 28
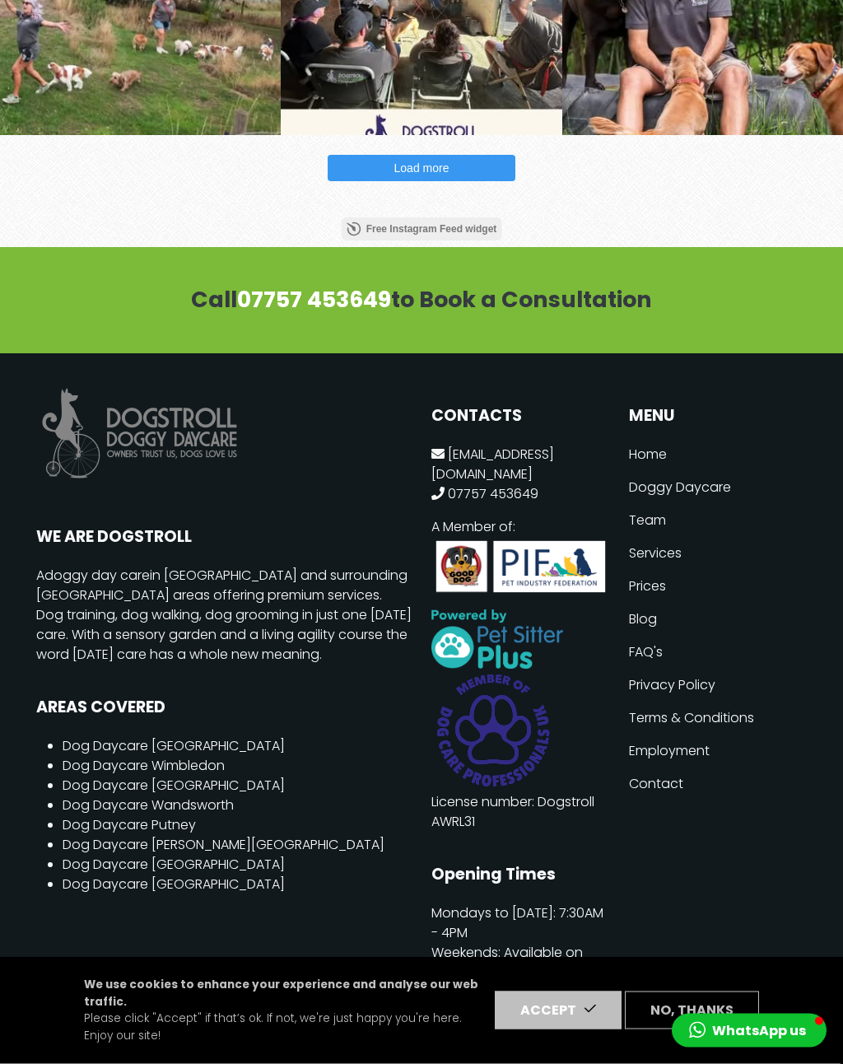
scroll to position [2588, 0]
click at [647, 653] on link "FAQ's" at bounding box center [718, 652] width 178 height 33
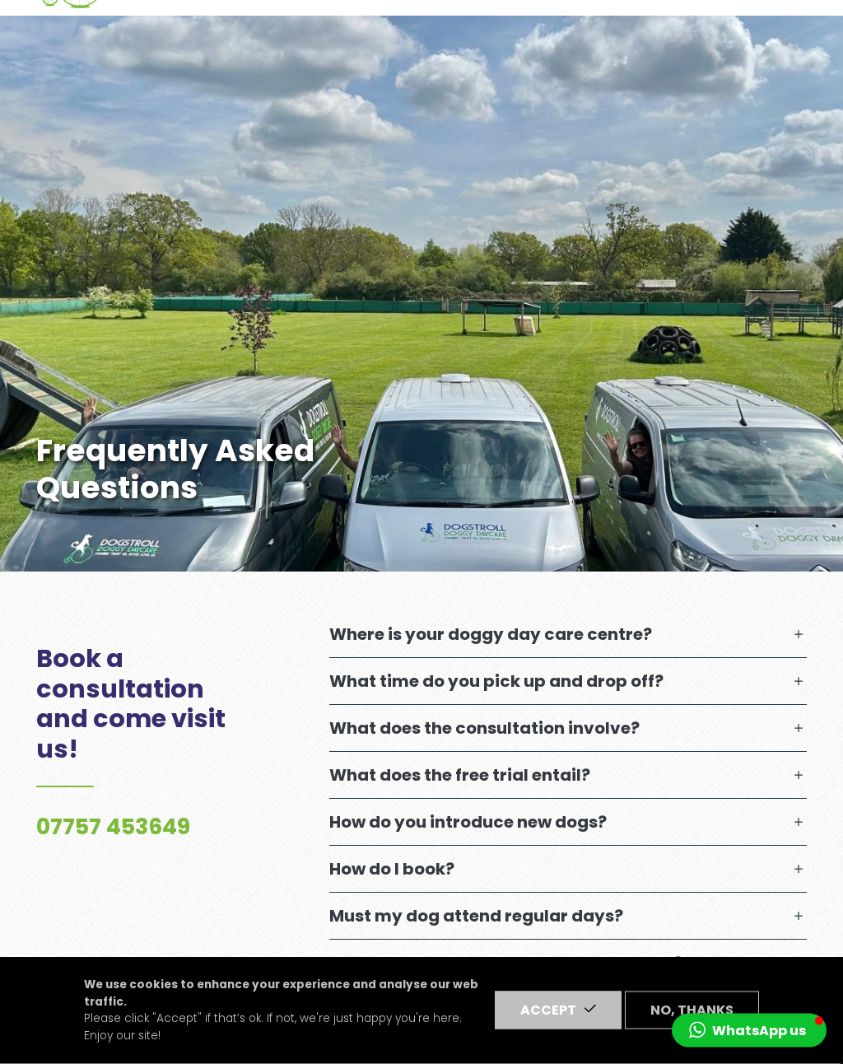
scroll to position [110, 0]
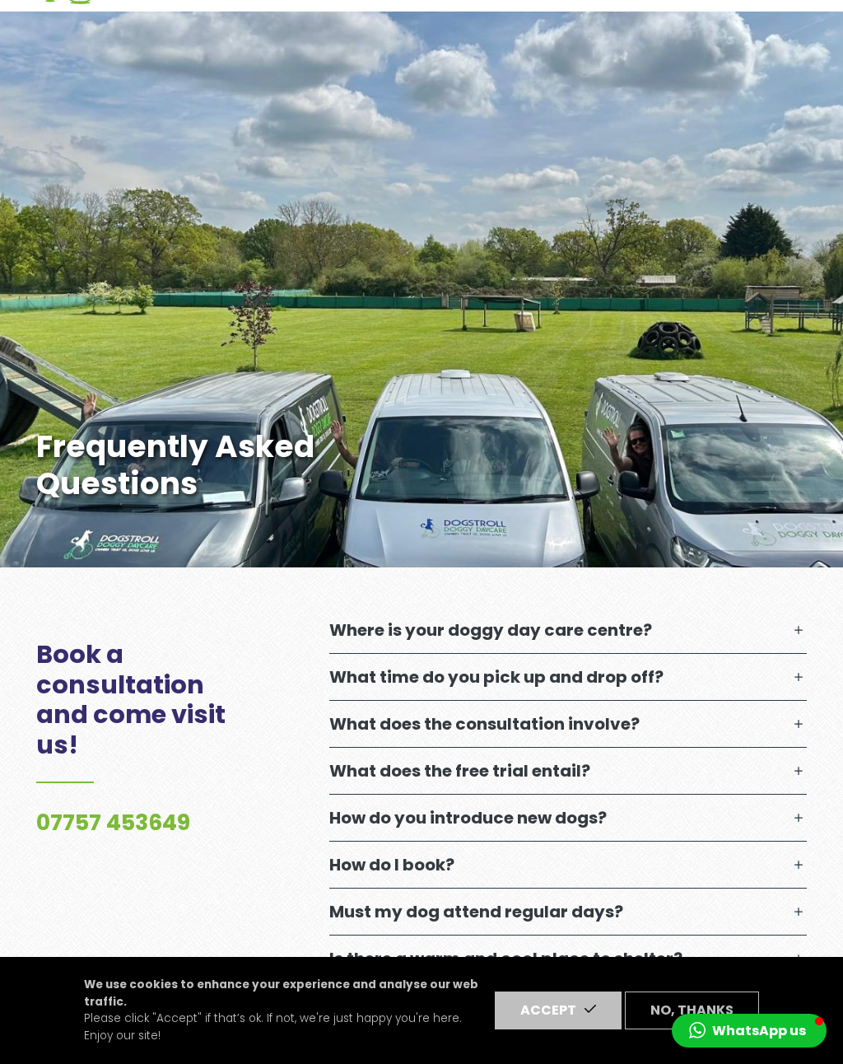
click at [796, 626] on button "Where is your doggy day care centre?" at bounding box center [568, 630] width 478 height 46
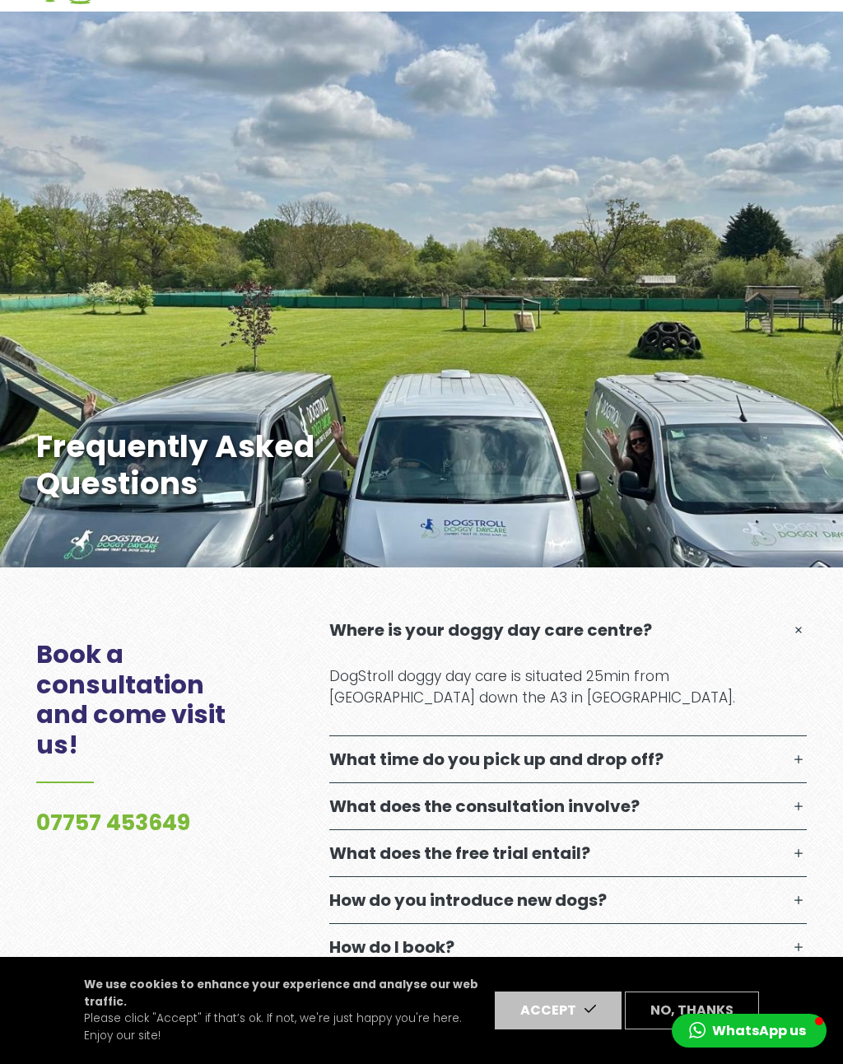
click at [807, 628] on button "Where is your doggy day care centre?" at bounding box center [568, 630] width 478 height 46
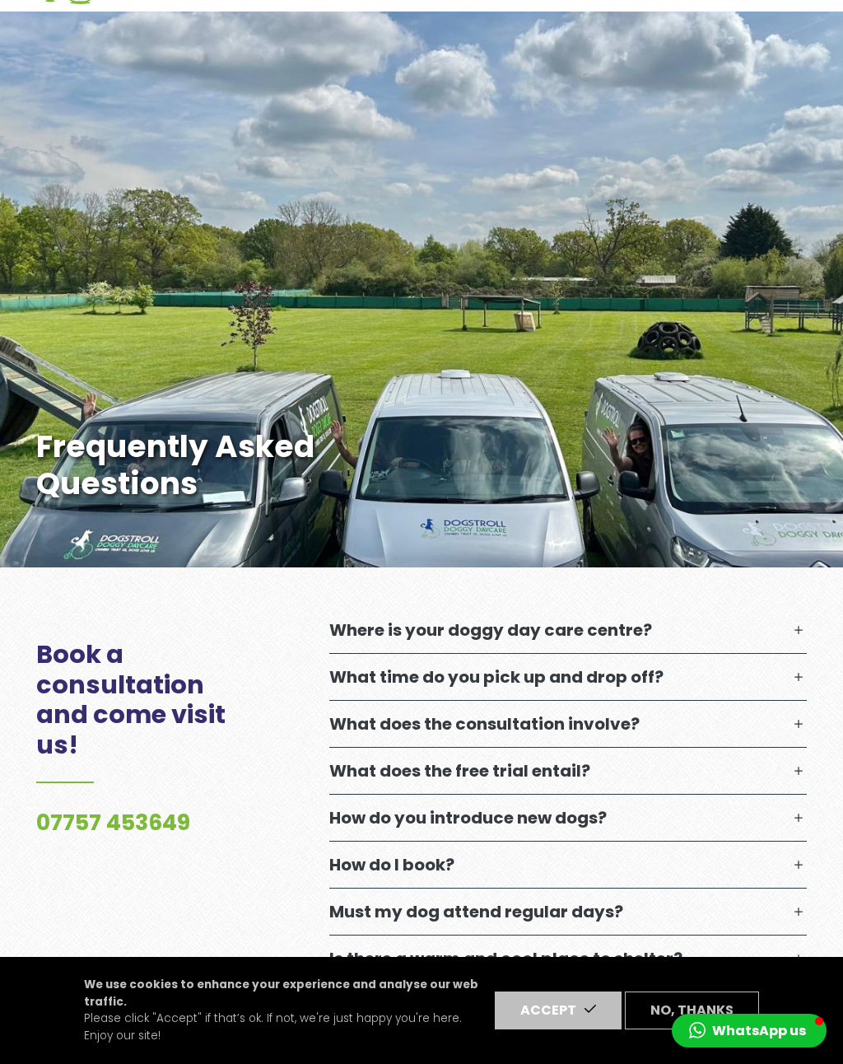
click at [792, 676] on button "What time do you pick up and drop off?" at bounding box center [568, 677] width 478 height 46
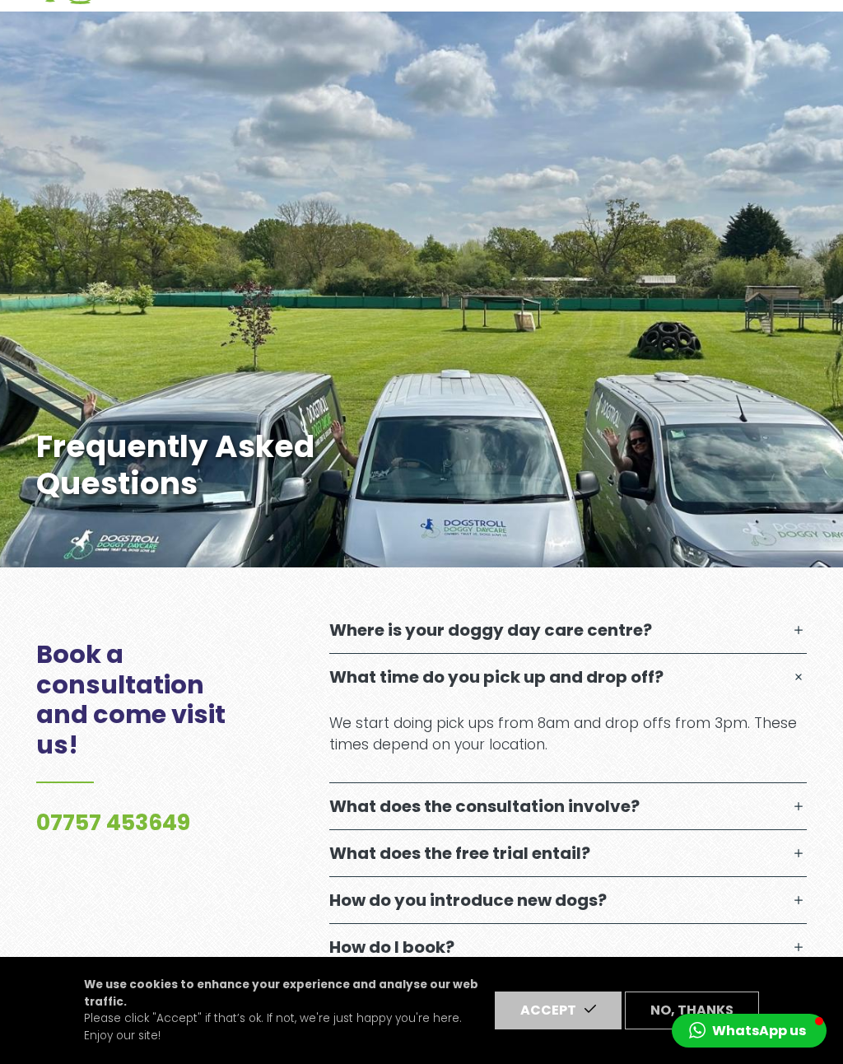
click at [799, 670] on button "What time do you pick up and drop off?" at bounding box center [568, 677] width 478 height 46
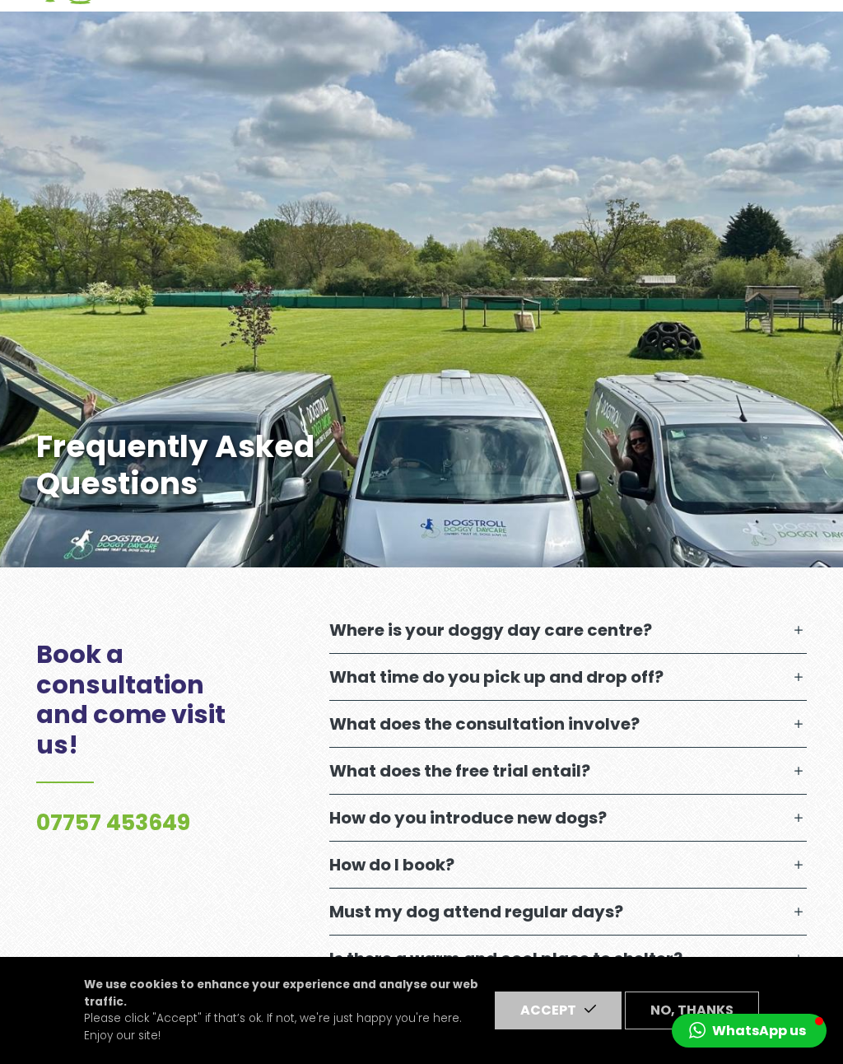
click at [783, 728] on button "What does the consultation involve?" at bounding box center [568, 724] width 478 height 46
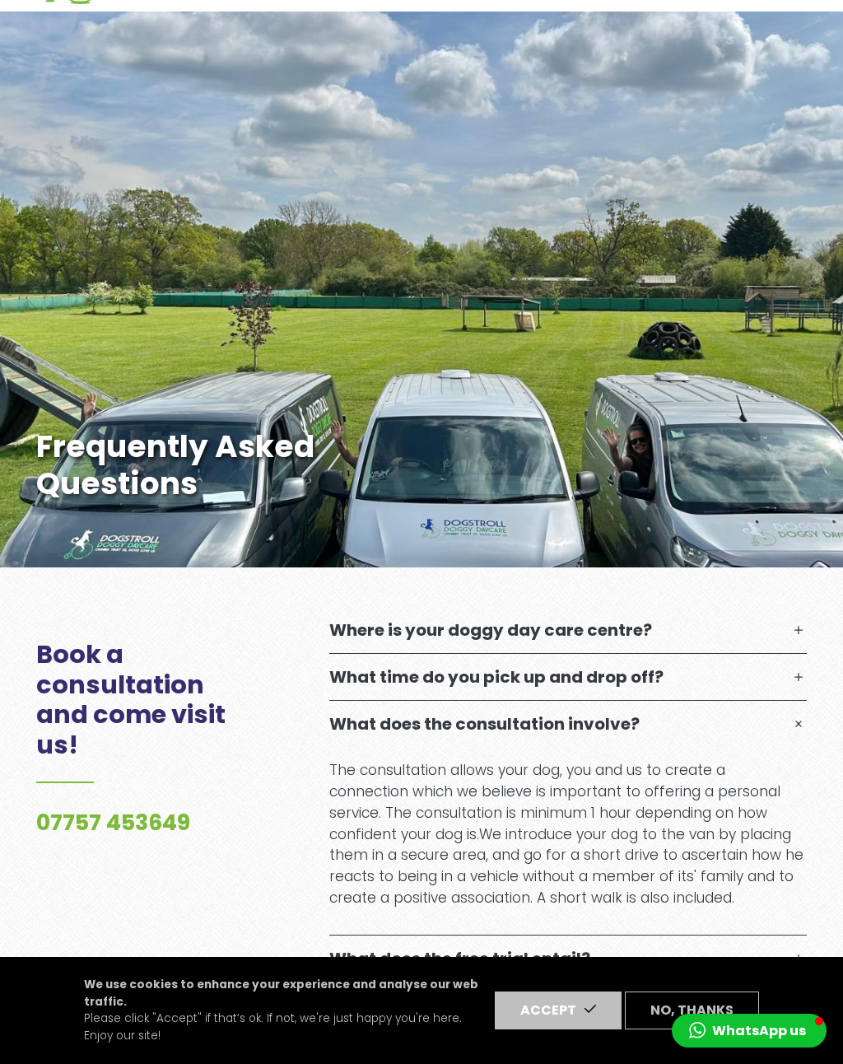
click at [799, 665] on button "What time do you pick up and drop off?" at bounding box center [568, 677] width 478 height 46
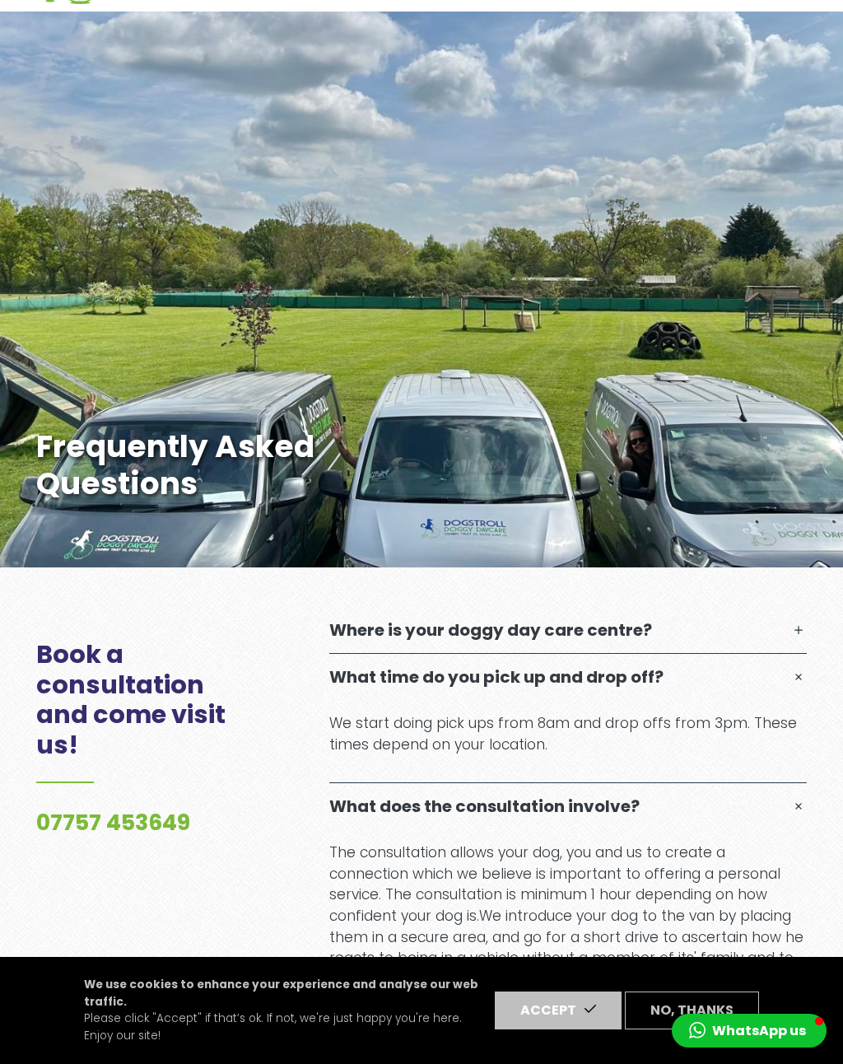
click at [800, 674] on button "What time do you pick up and drop off?" at bounding box center [568, 677] width 478 height 46
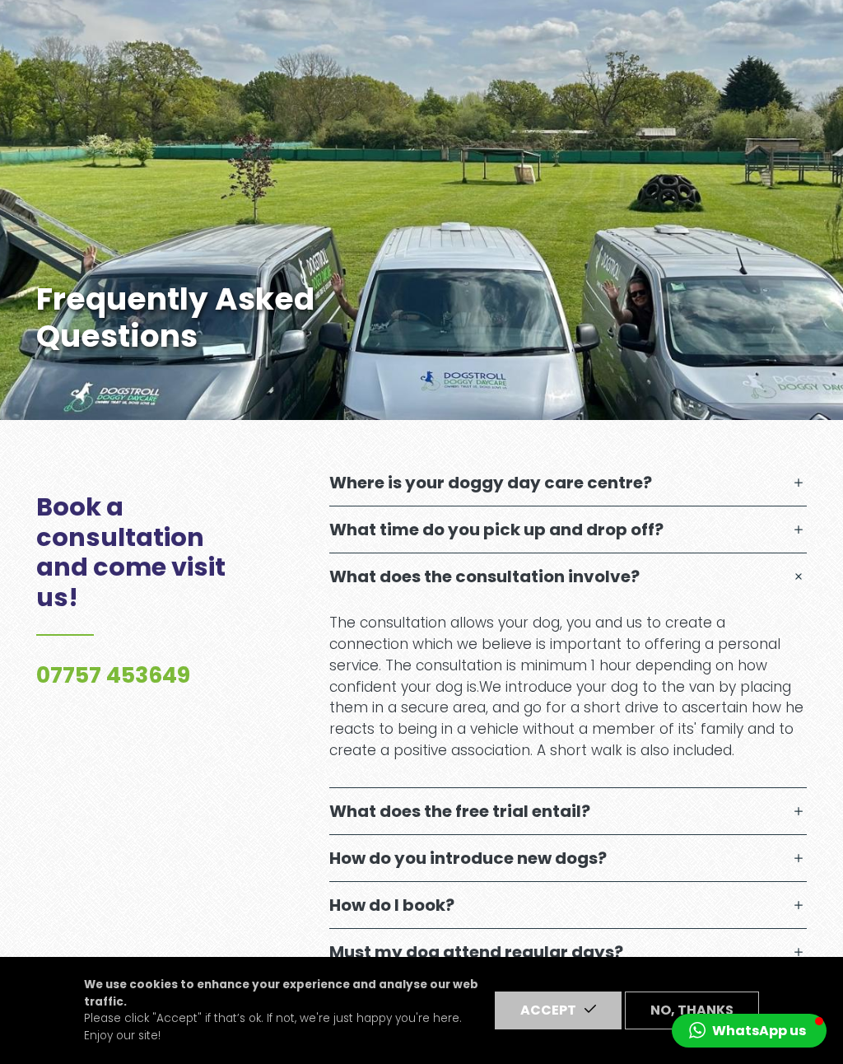
scroll to position [264, 0]
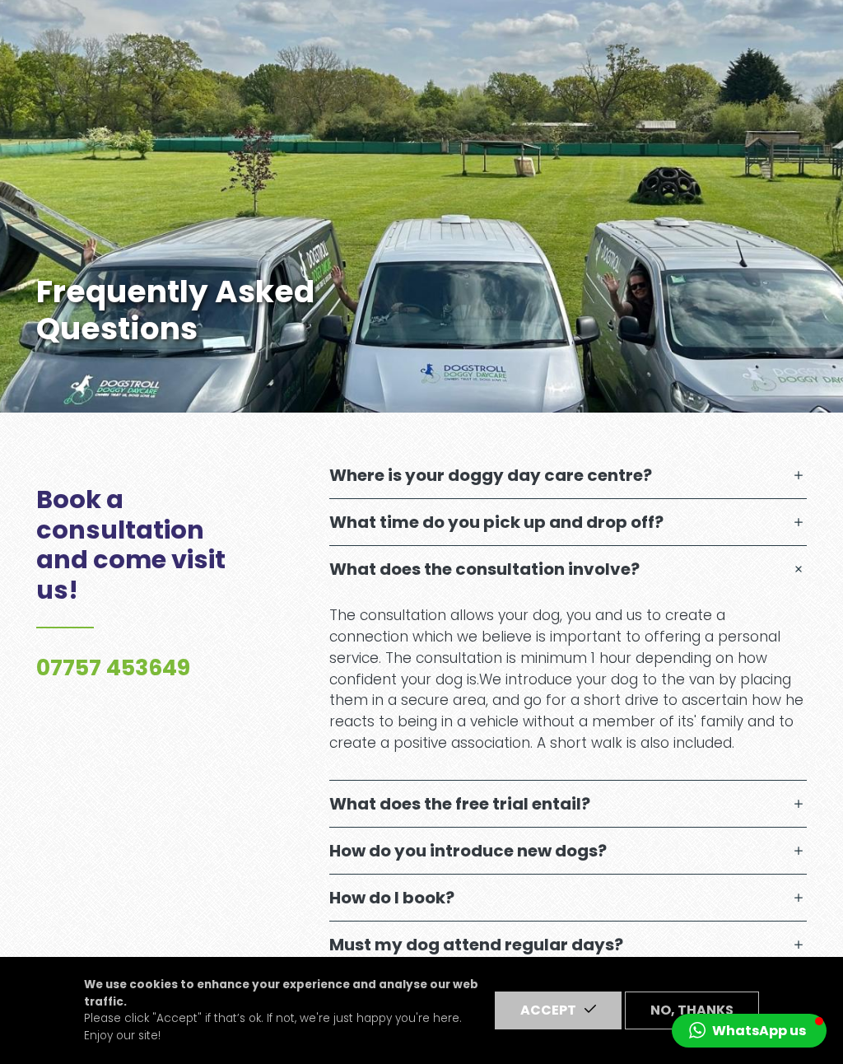
click at [797, 567] on button "What does the consultation involve?" at bounding box center [568, 569] width 478 height 46
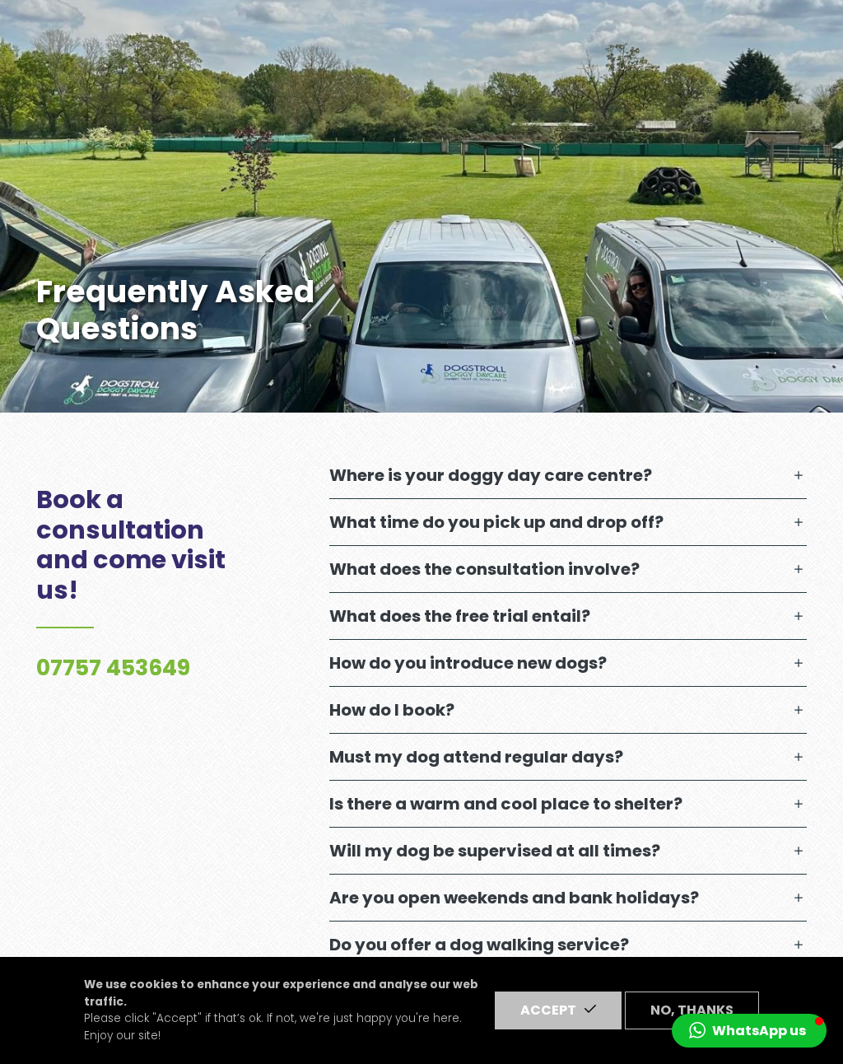
click at [778, 617] on button "What does the free trial entail?" at bounding box center [568, 616] width 478 height 46
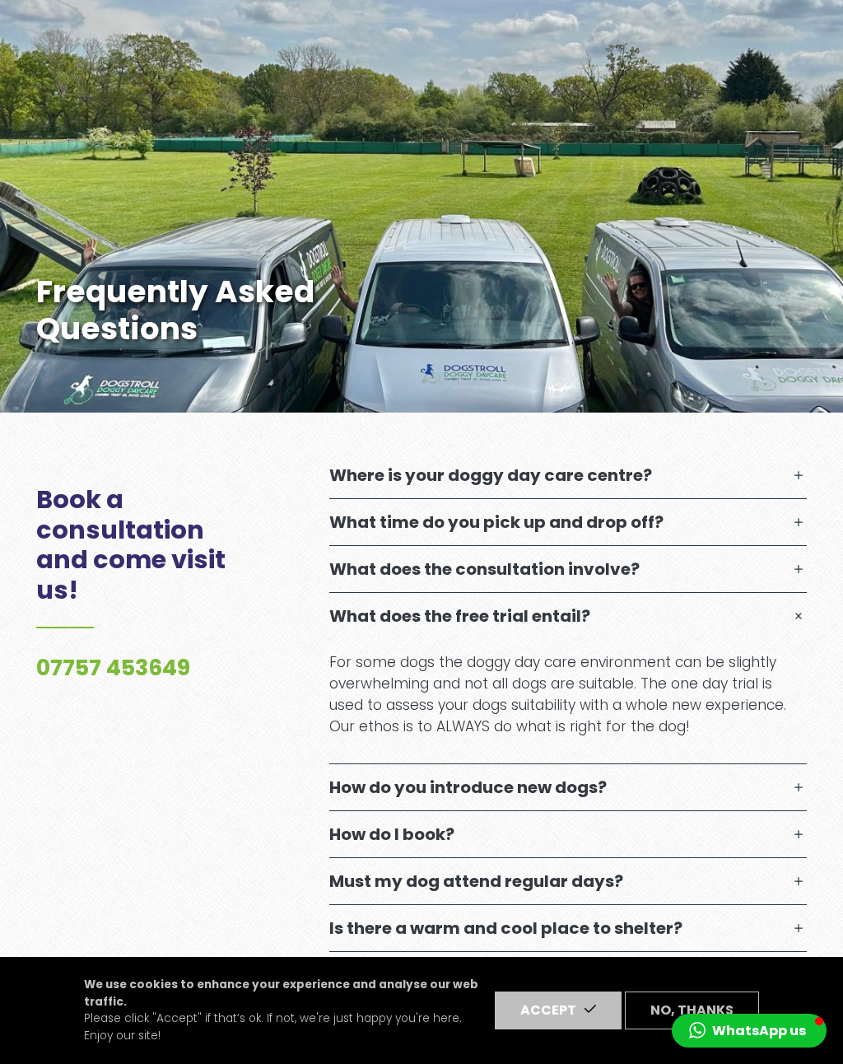
click at [786, 607] on button "What does the free trial entail?" at bounding box center [568, 616] width 478 height 46
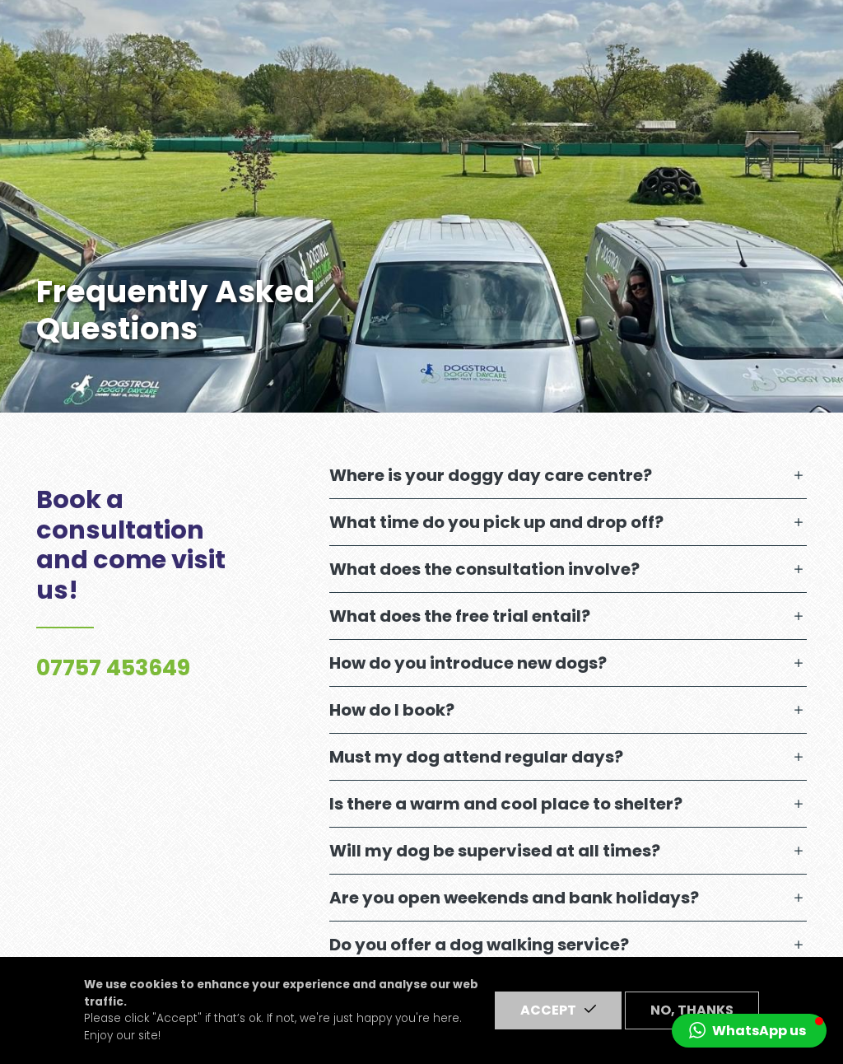
click at [760, 681] on button "How do you introduce new dogs?" at bounding box center [568, 663] width 478 height 46
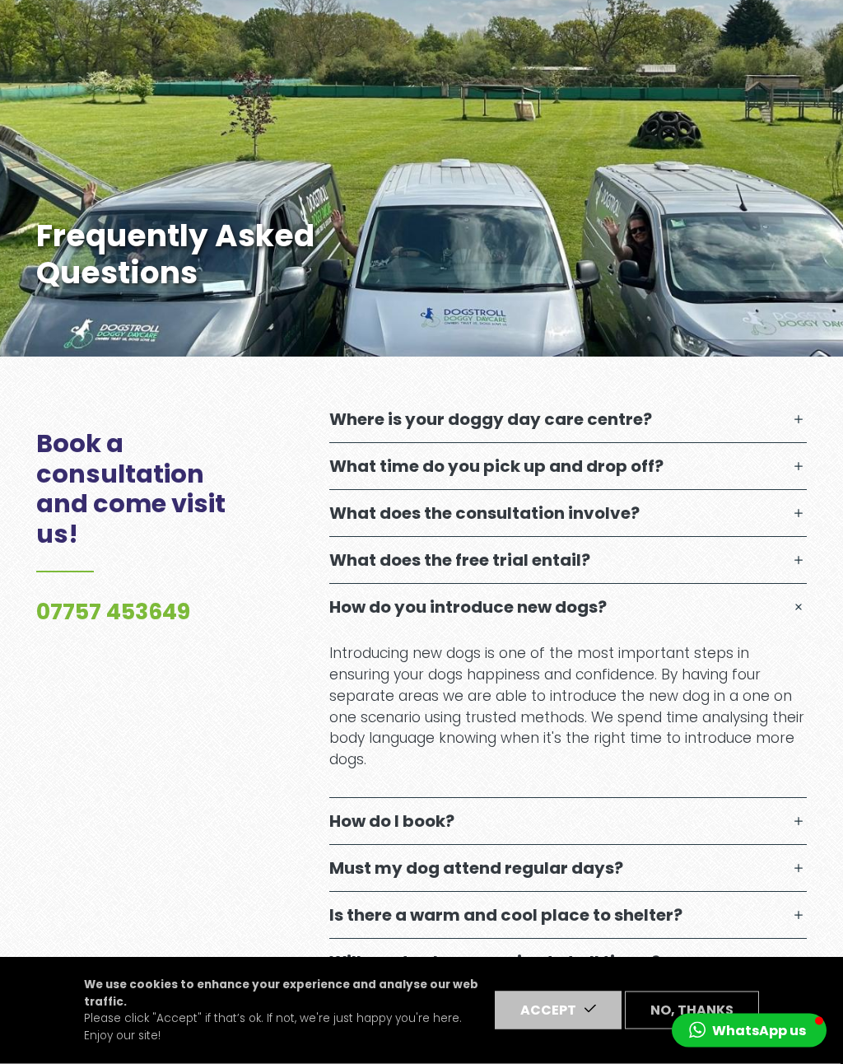
scroll to position [322, 0]
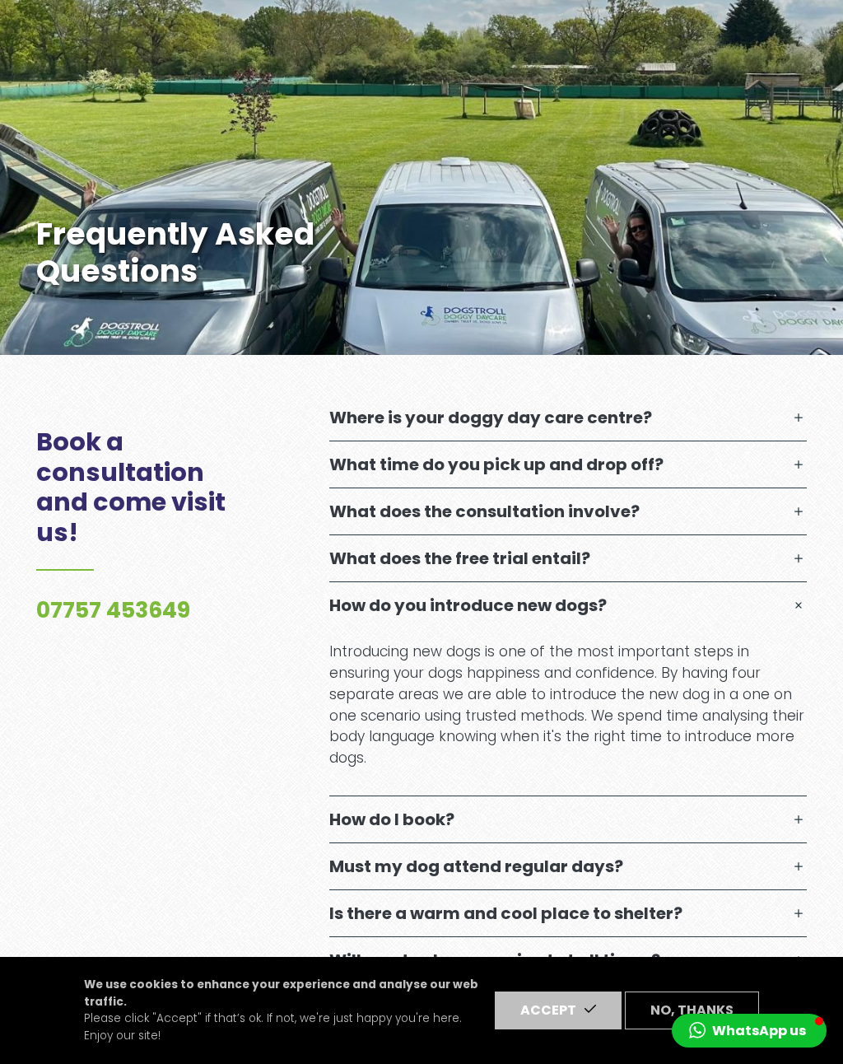
click at [788, 609] on button "How do you introduce new dogs?" at bounding box center [568, 605] width 478 height 46
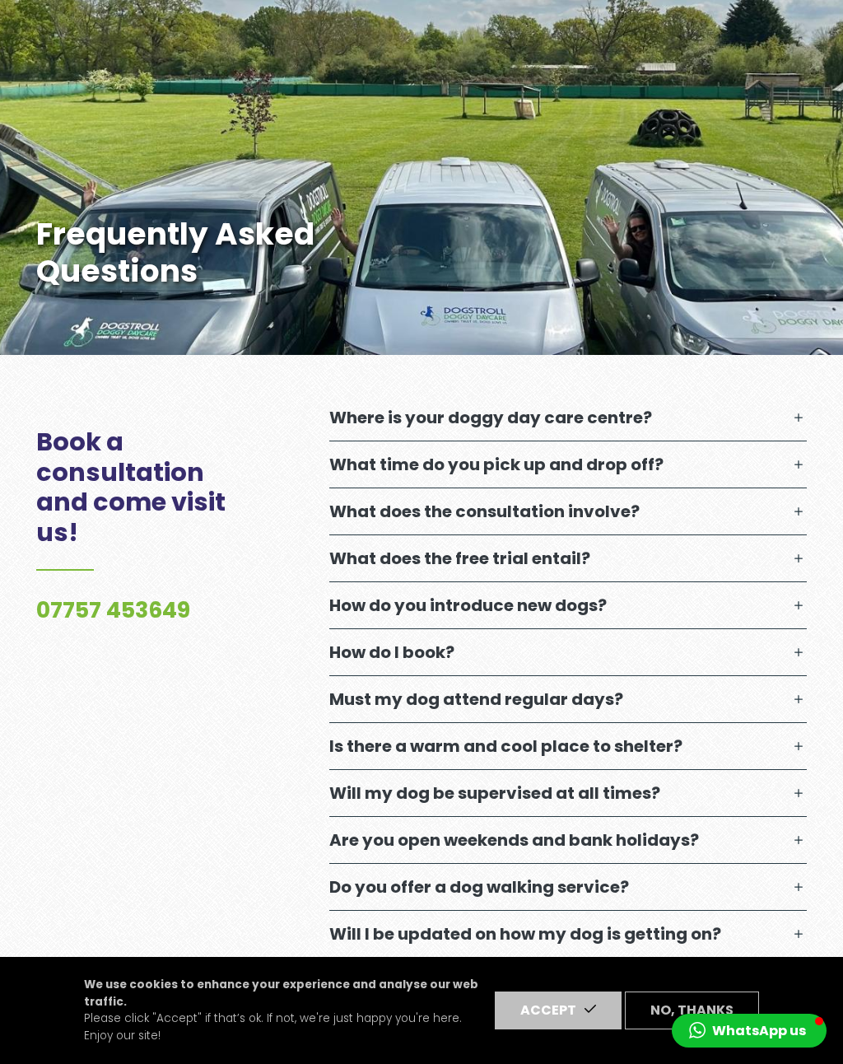
click at [776, 652] on button "How do I book?" at bounding box center [568, 652] width 478 height 46
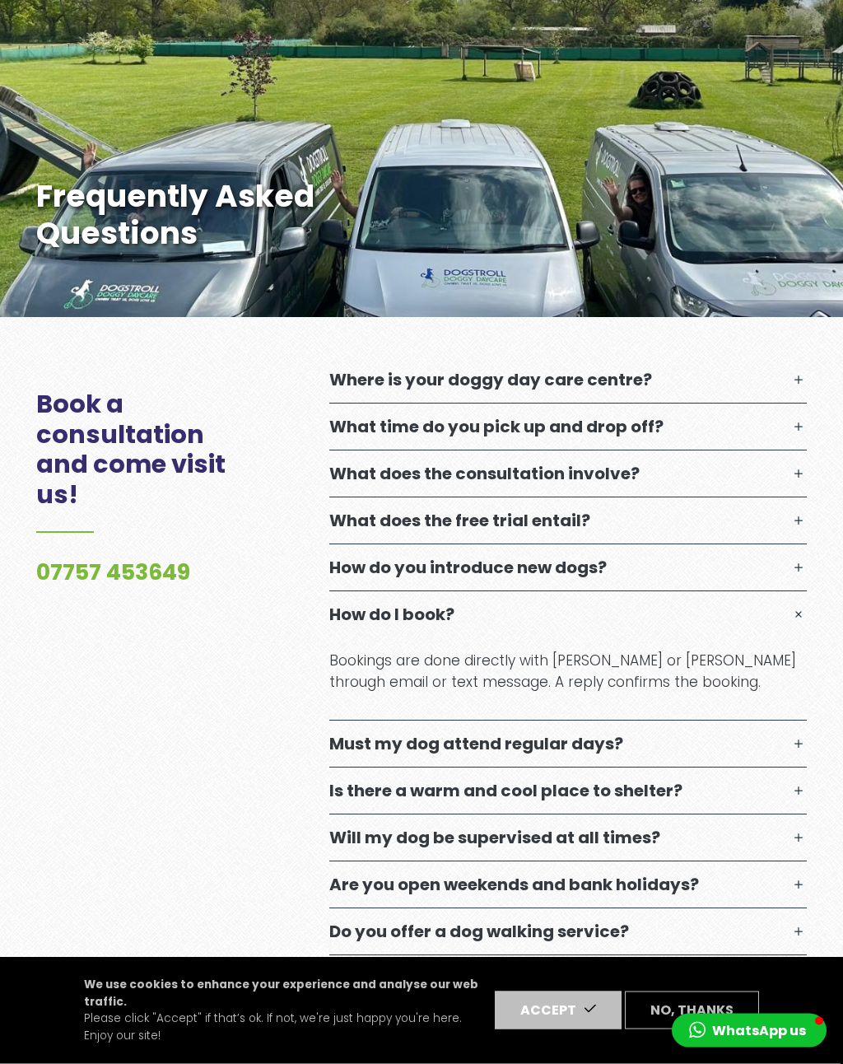
scroll to position [362, 0]
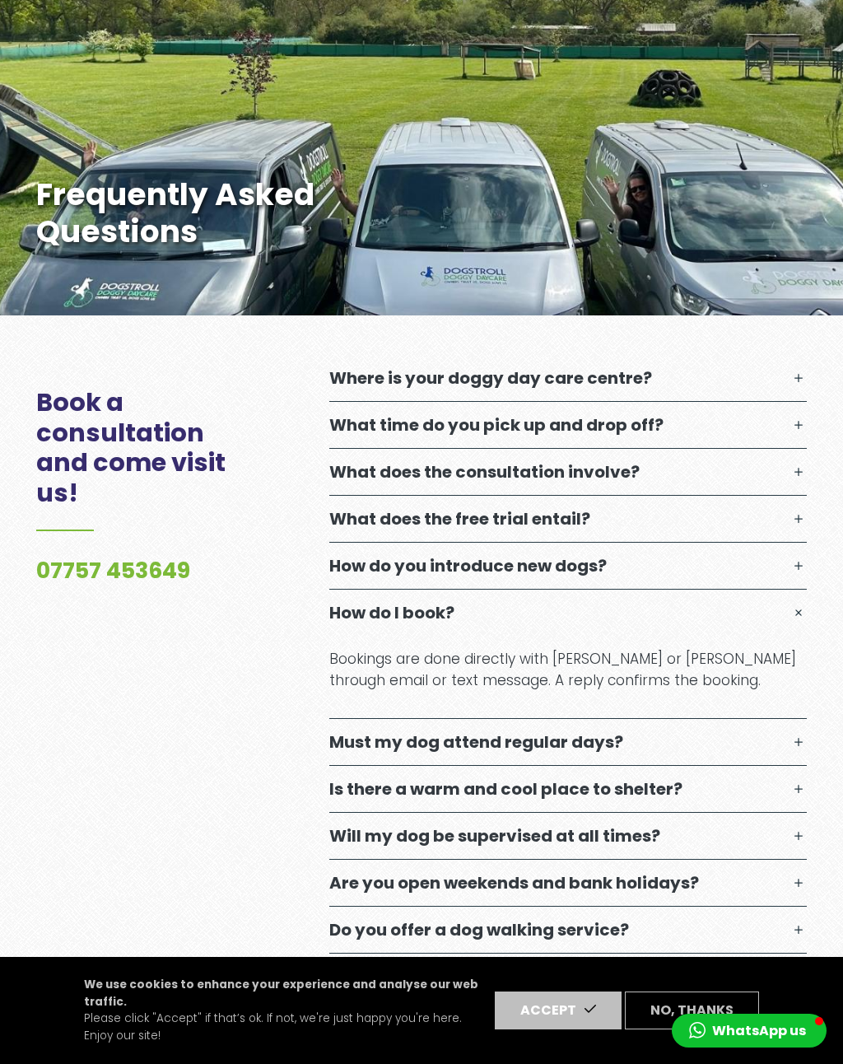
click at [801, 614] on button "How do I book?" at bounding box center [568, 613] width 478 height 46
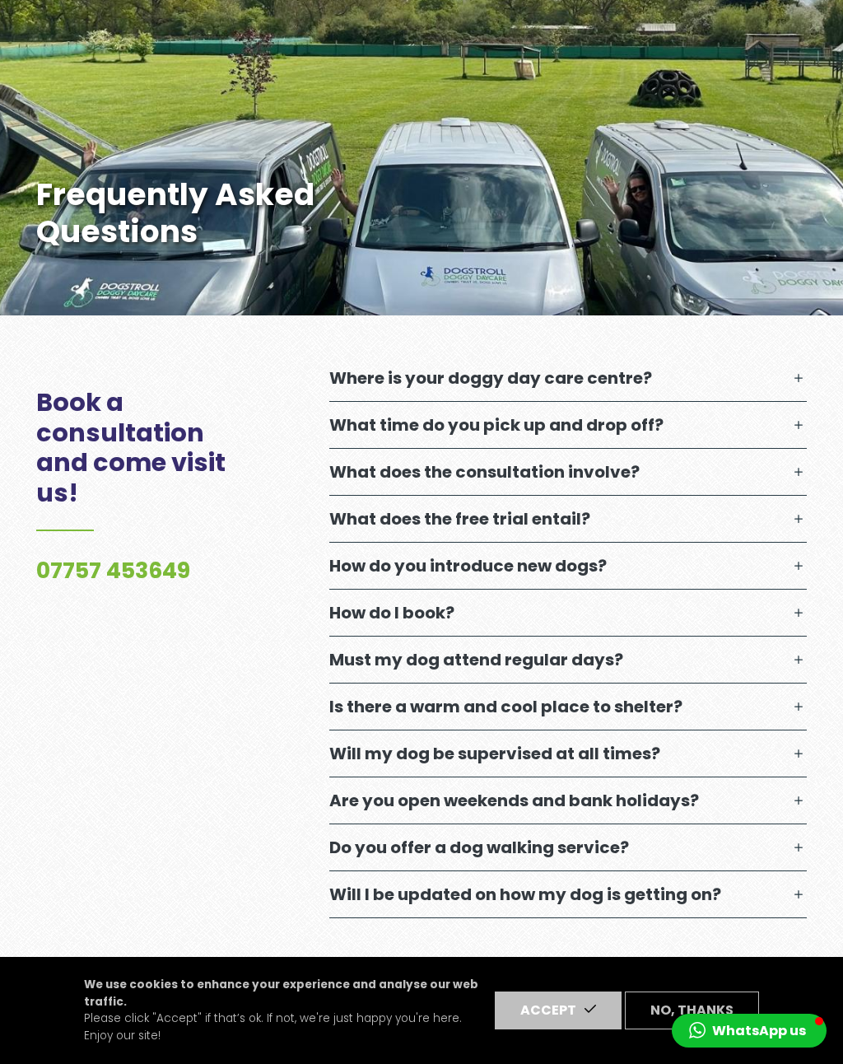
click at [782, 665] on button "Must my dog attend regular days?" at bounding box center [568, 660] width 478 height 46
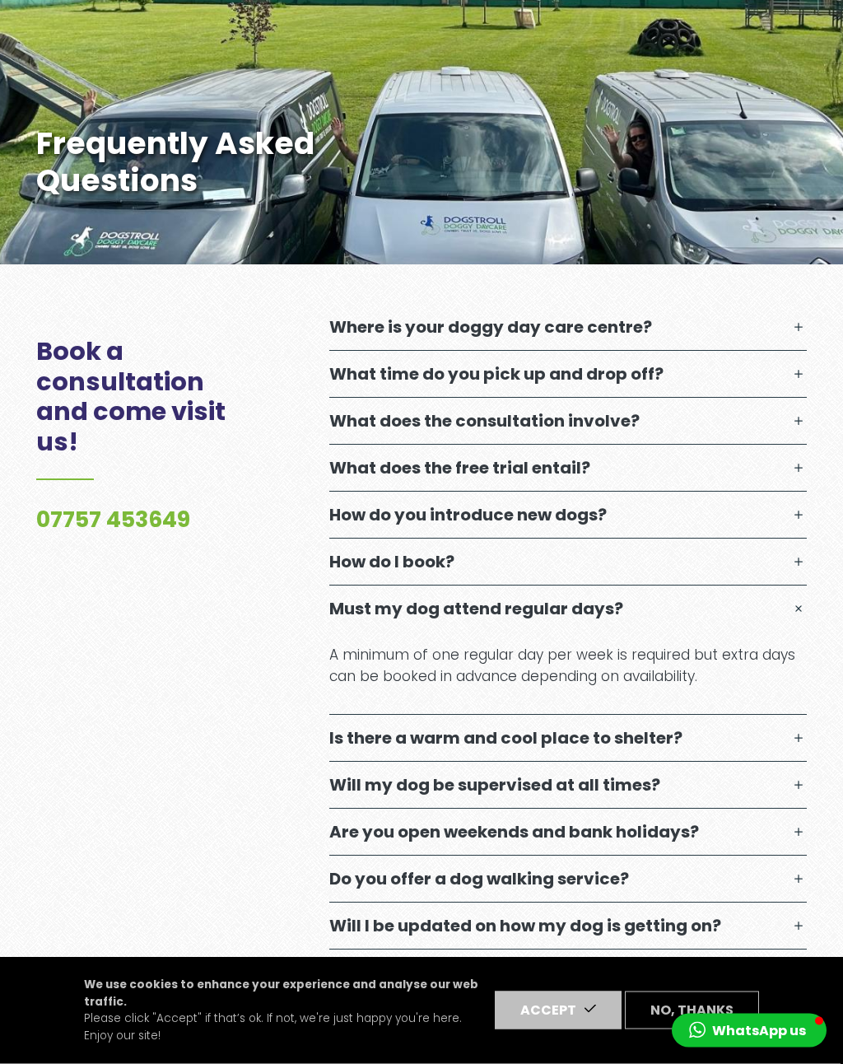
scroll to position [416, 0]
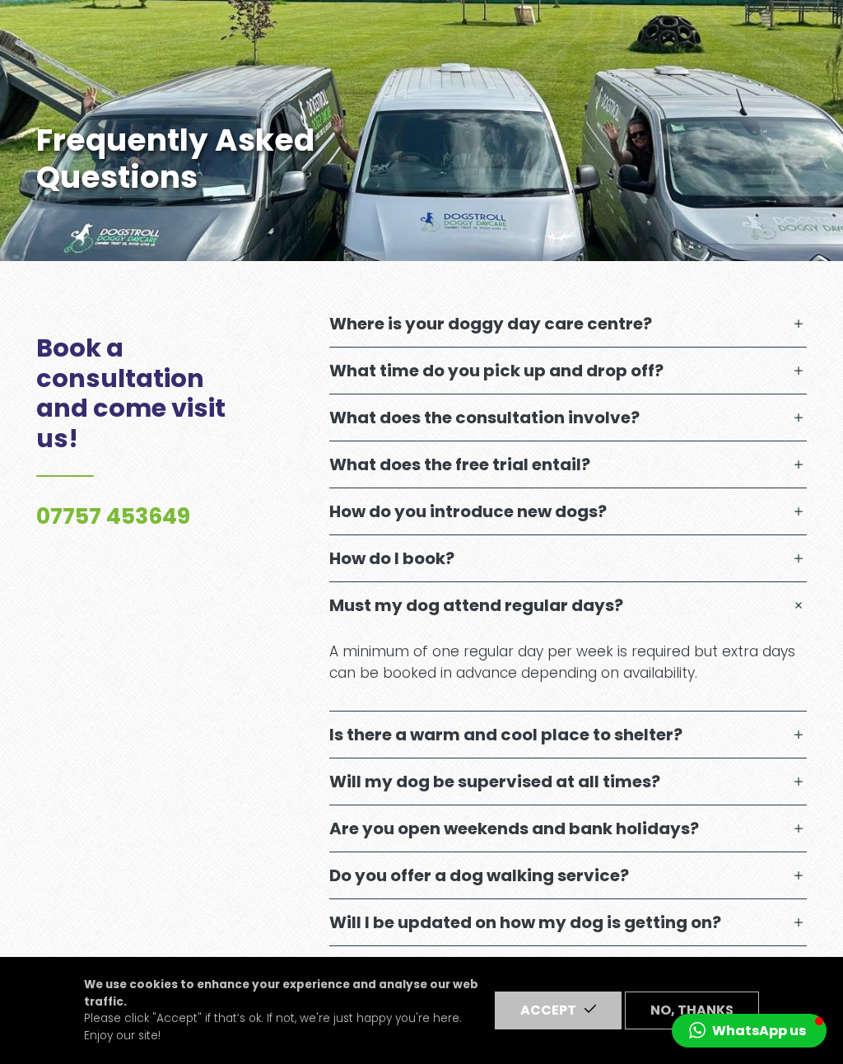
click at [801, 605] on button "Must my dog attend regular days?" at bounding box center [568, 605] width 478 height 46
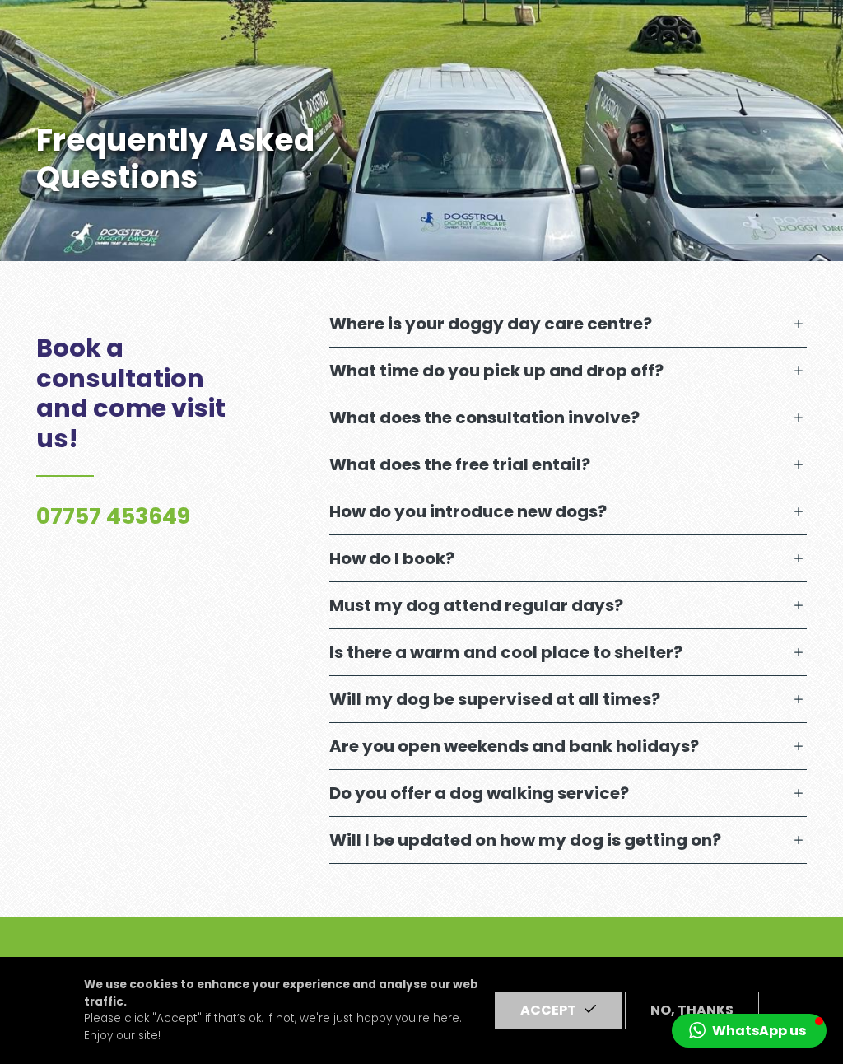
click at [787, 644] on button "Is there a warm and cool place to shelter?" at bounding box center [568, 652] width 478 height 46
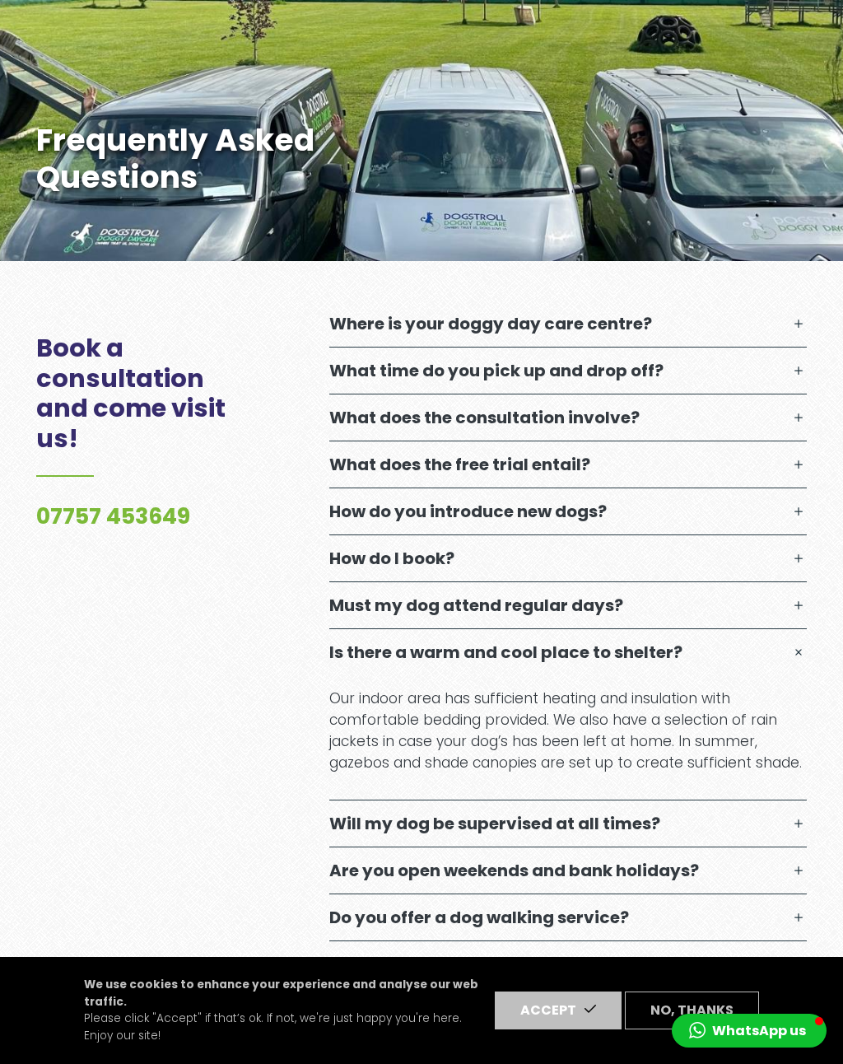
click at [784, 638] on button "Is there a warm and cool place to shelter?" at bounding box center [568, 652] width 478 height 46
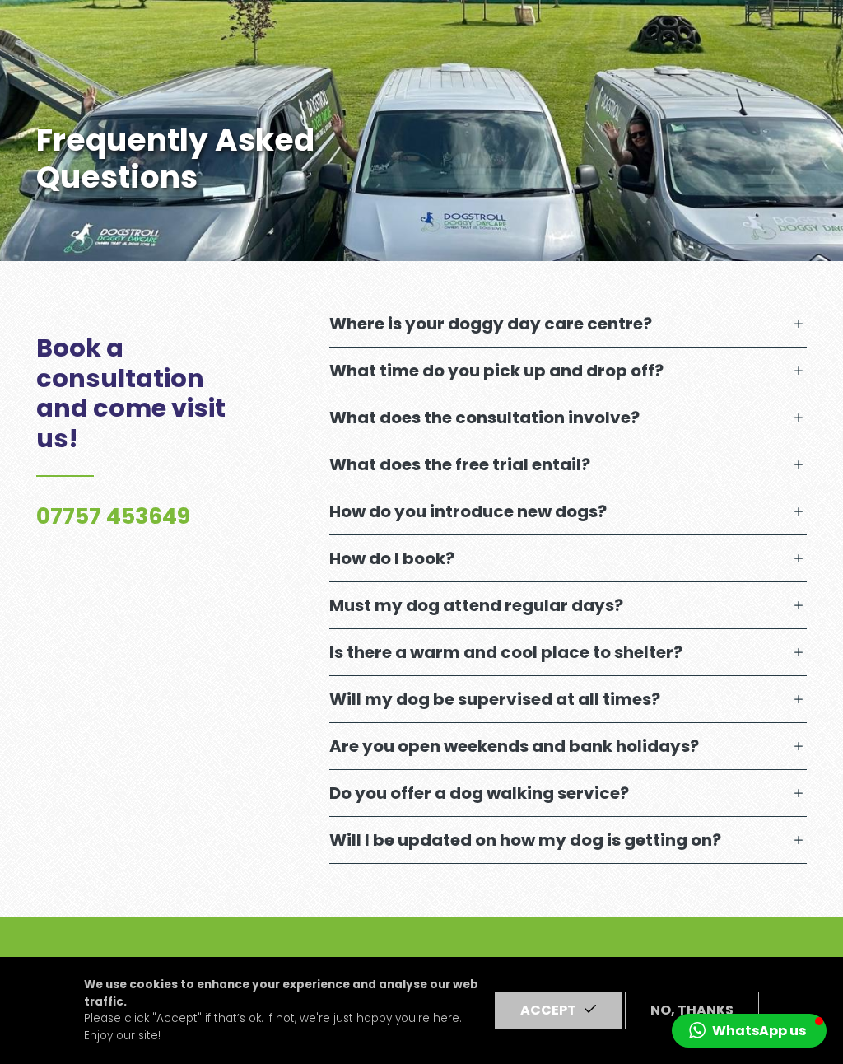
click at [768, 699] on button "Will my dog be supervised at all times?" at bounding box center [568, 699] width 478 height 46
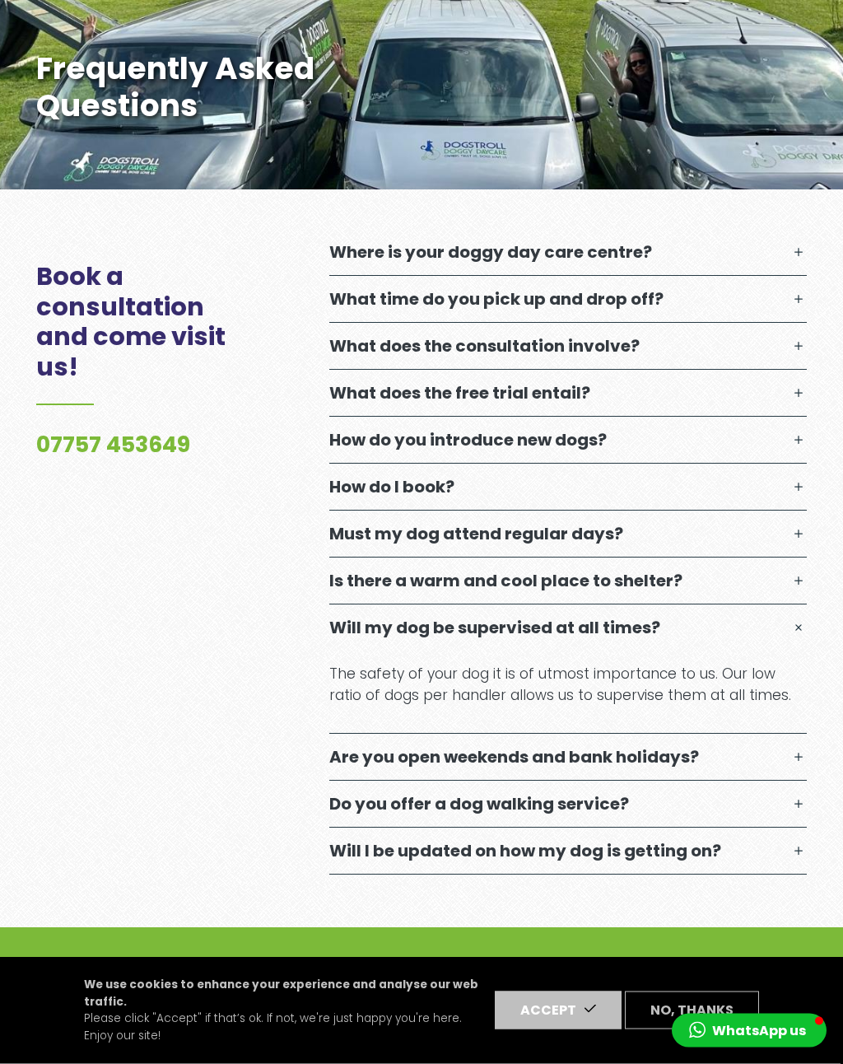
scroll to position [489, 0]
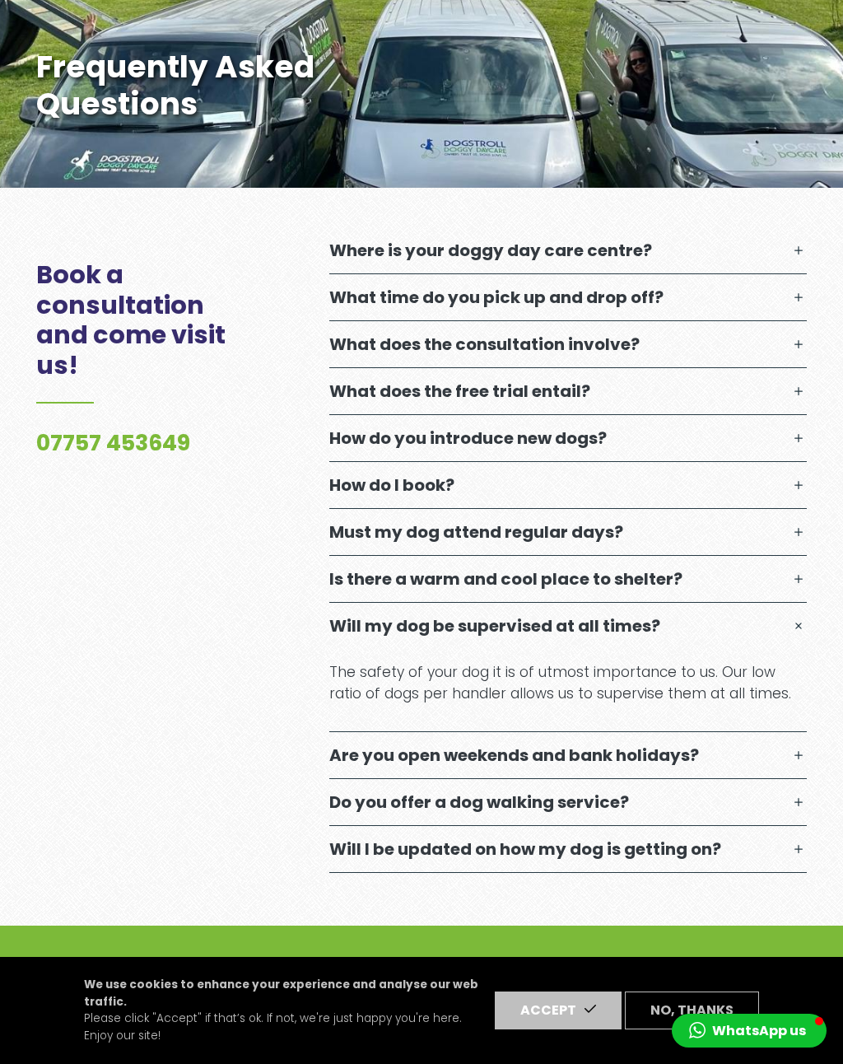
click at [795, 618] on button "Will my dog be supervised at all times?" at bounding box center [568, 626] width 478 height 46
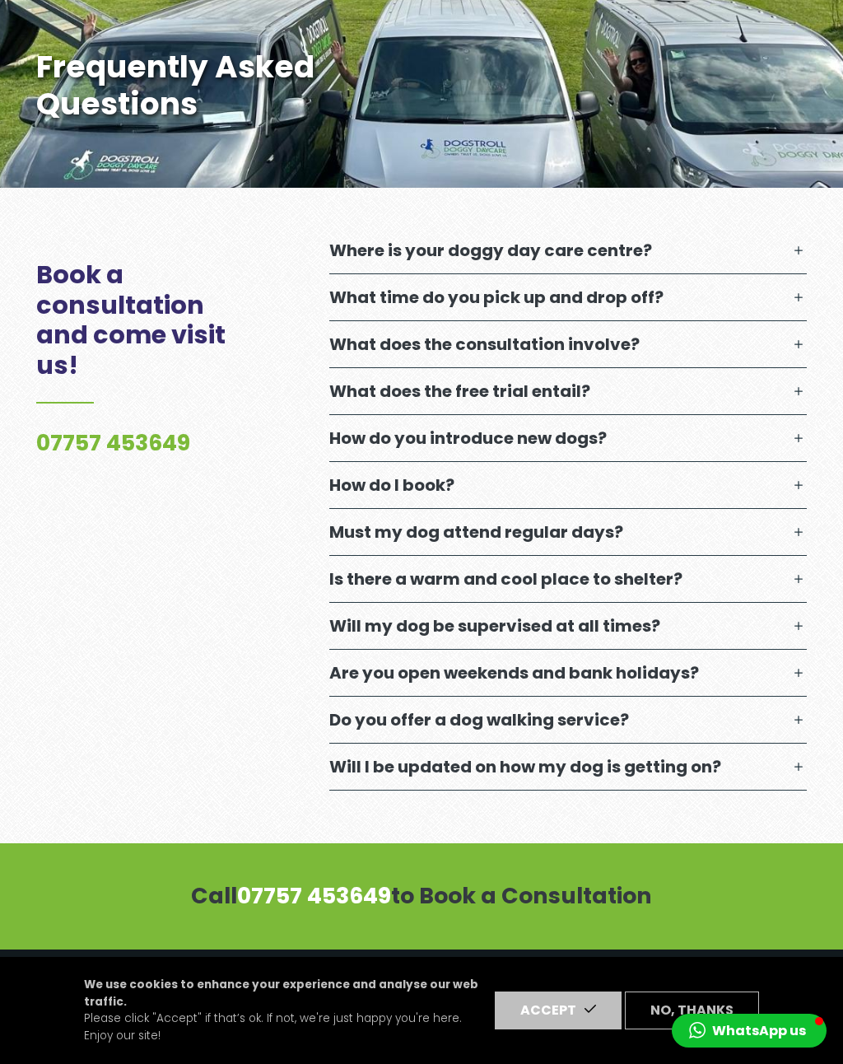
click at [777, 679] on button "Are you open weekends and bank holidays?" at bounding box center [568, 673] width 478 height 46
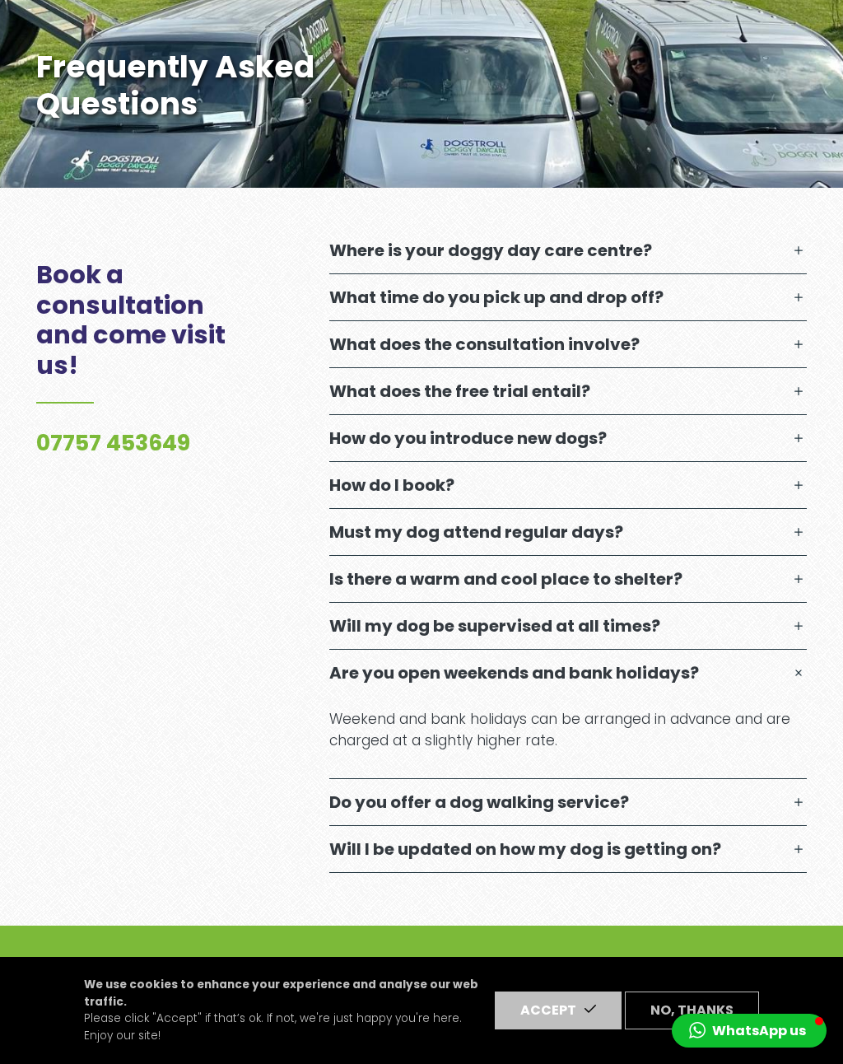
click at [786, 669] on button "Are you open weekends and bank holidays?" at bounding box center [568, 673] width 478 height 46
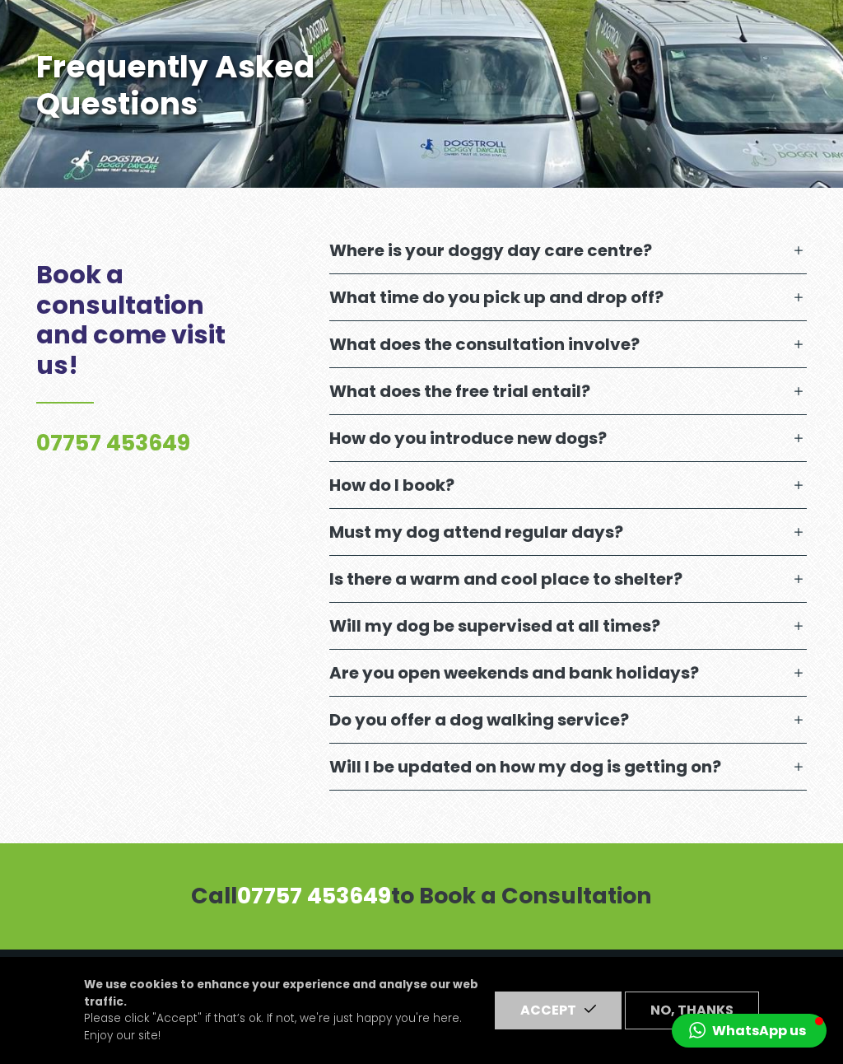
click at [764, 723] on button "Do you offer a dog walking service?" at bounding box center [568, 720] width 478 height 46
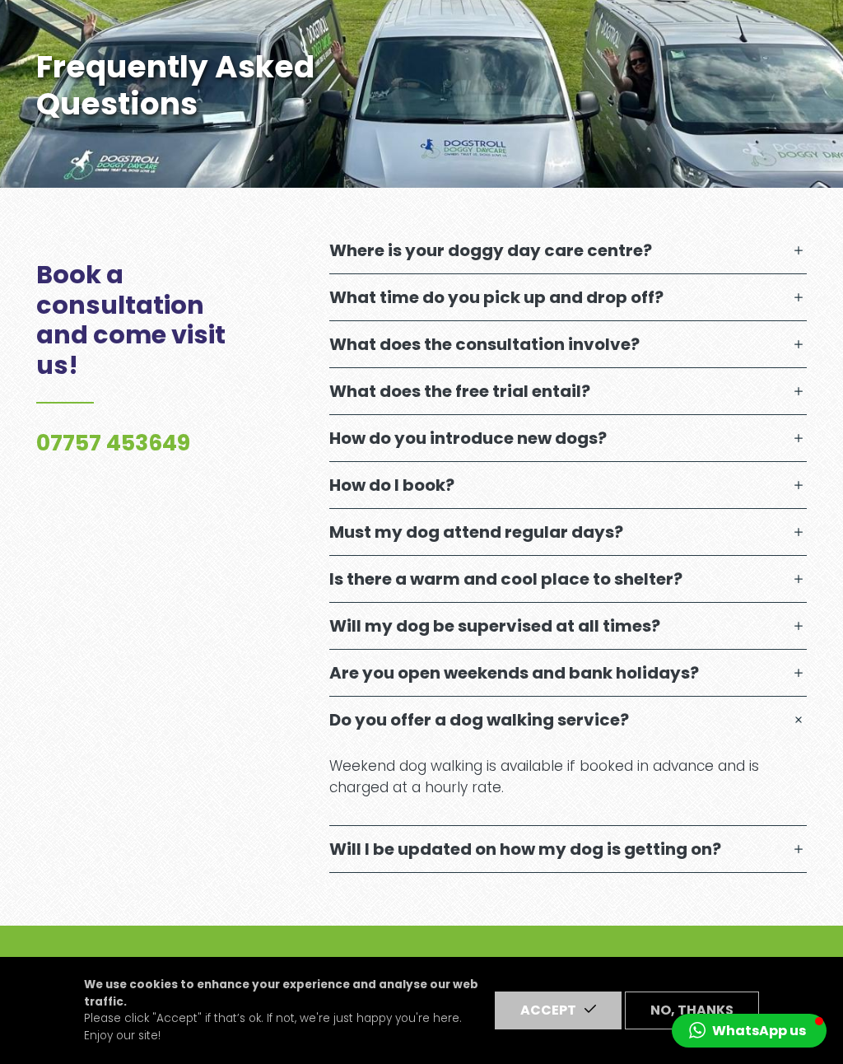
click at [765, 717] on button "Do you offer a dog walking service?" at bounding box center [568, 720] width 478 height 46
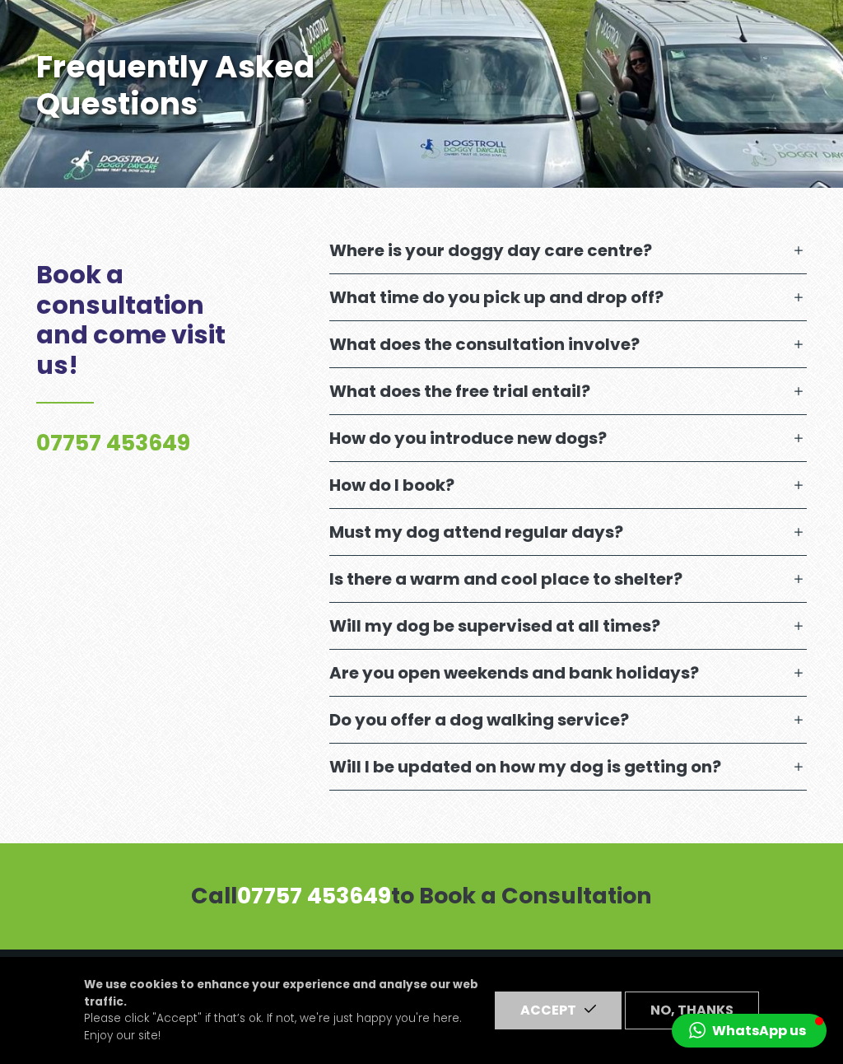
click at [759, 765] on button "Will I be updated on how my dog is getting on?" at bounding box center [568, 767] width 478 height 46
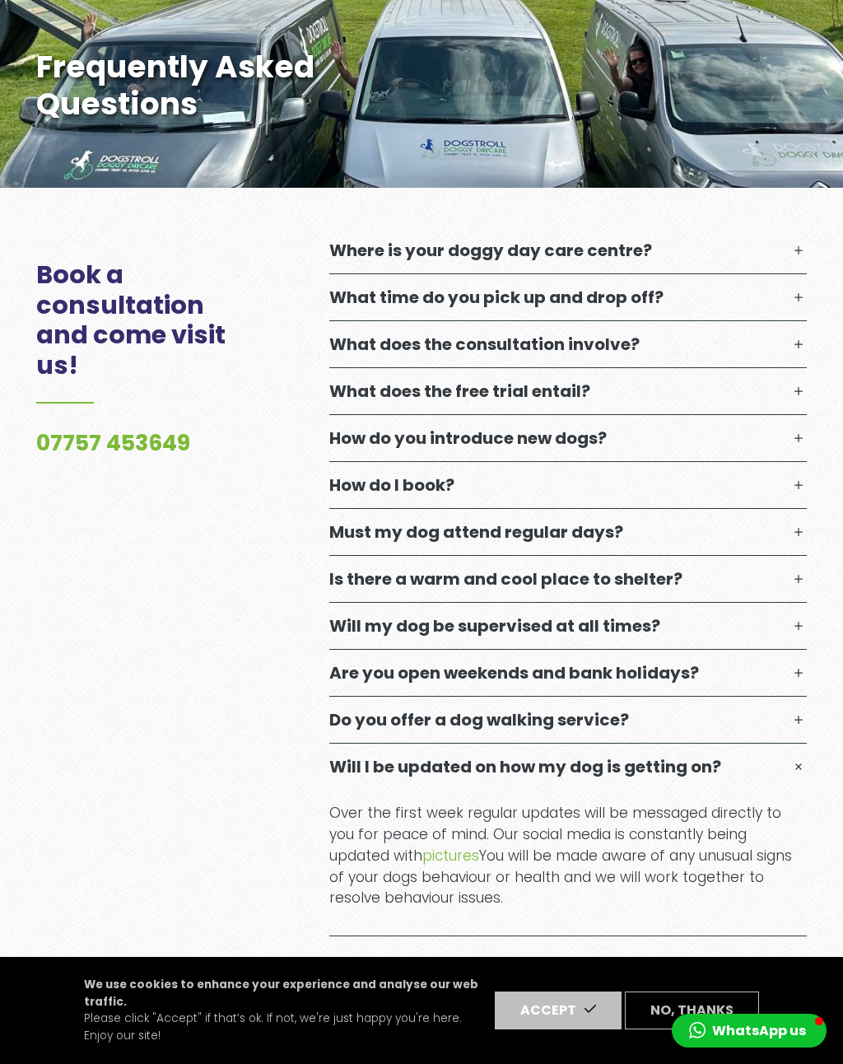
click at [766, 752] on button "Will I be updated on how my dog is getting on?" at bounding box center [568, 767] width 478 height 46
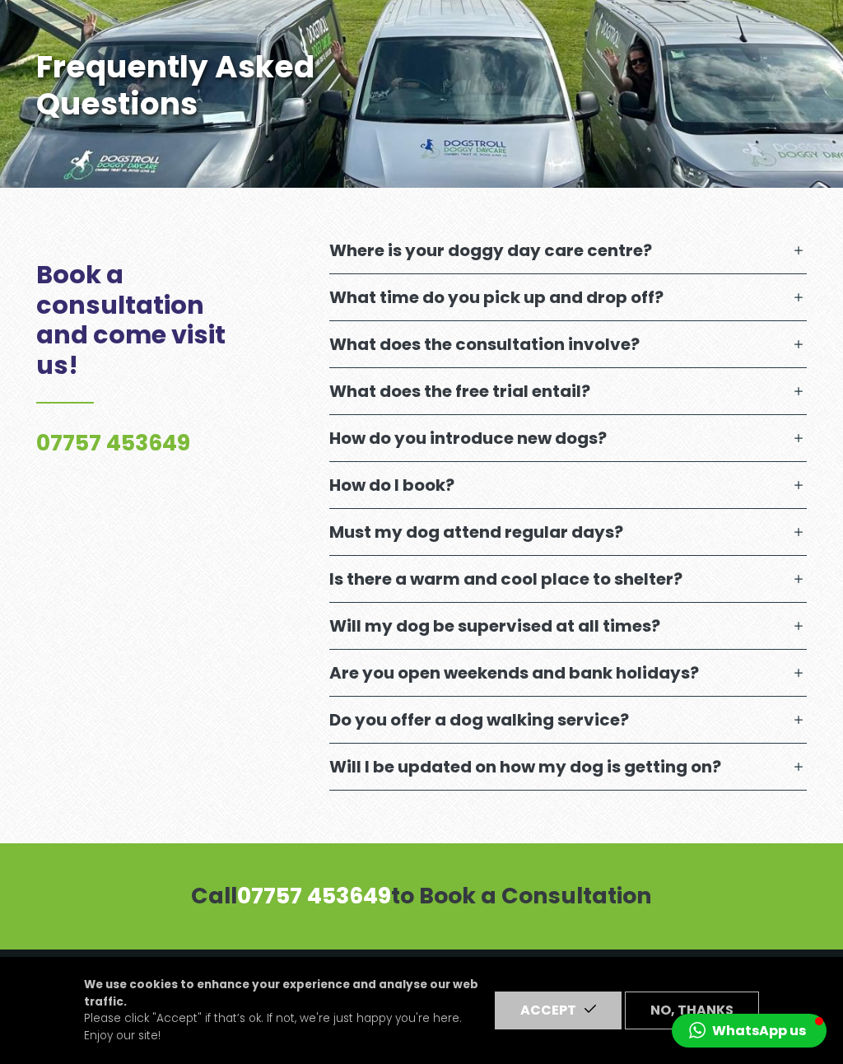
click at [770, 749] on button "Will I be updated on how my dog is getting on?" at bounding box center [568, 767] width 478 height 46
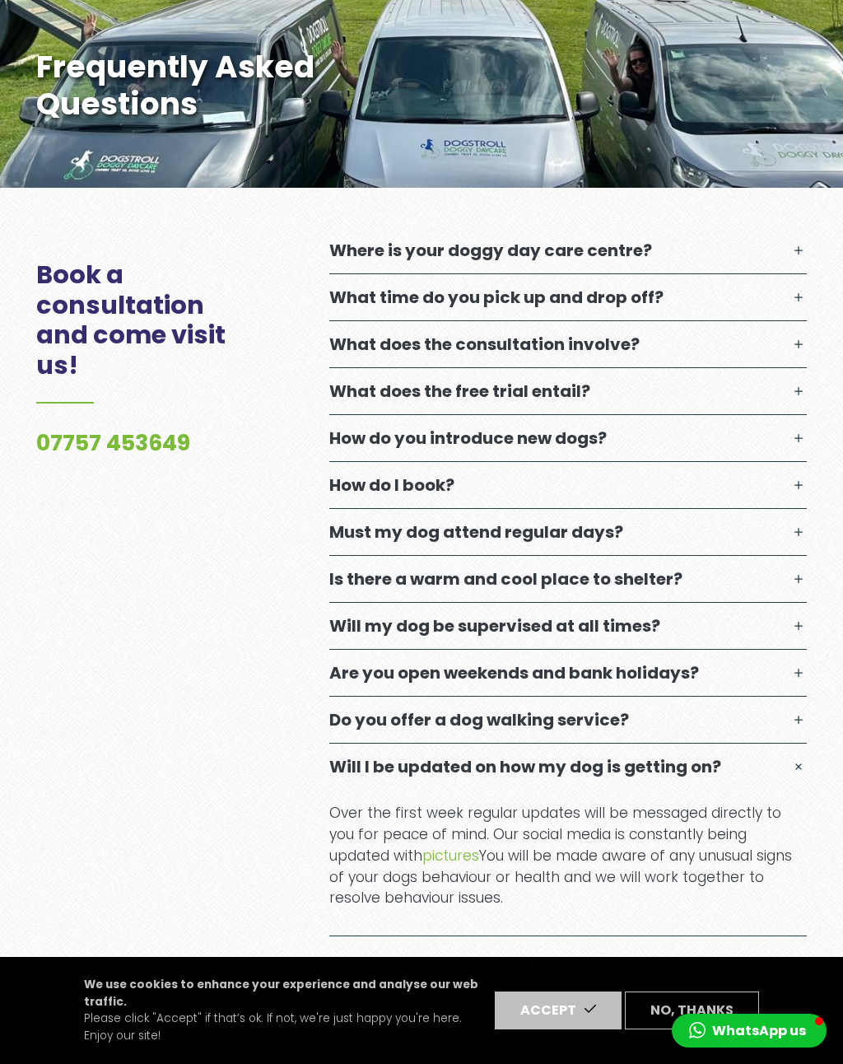
click at [766, 762] on button "Will I be updated on how my dog is getting on?" at bounding box center [568, 767] width 478 height 46
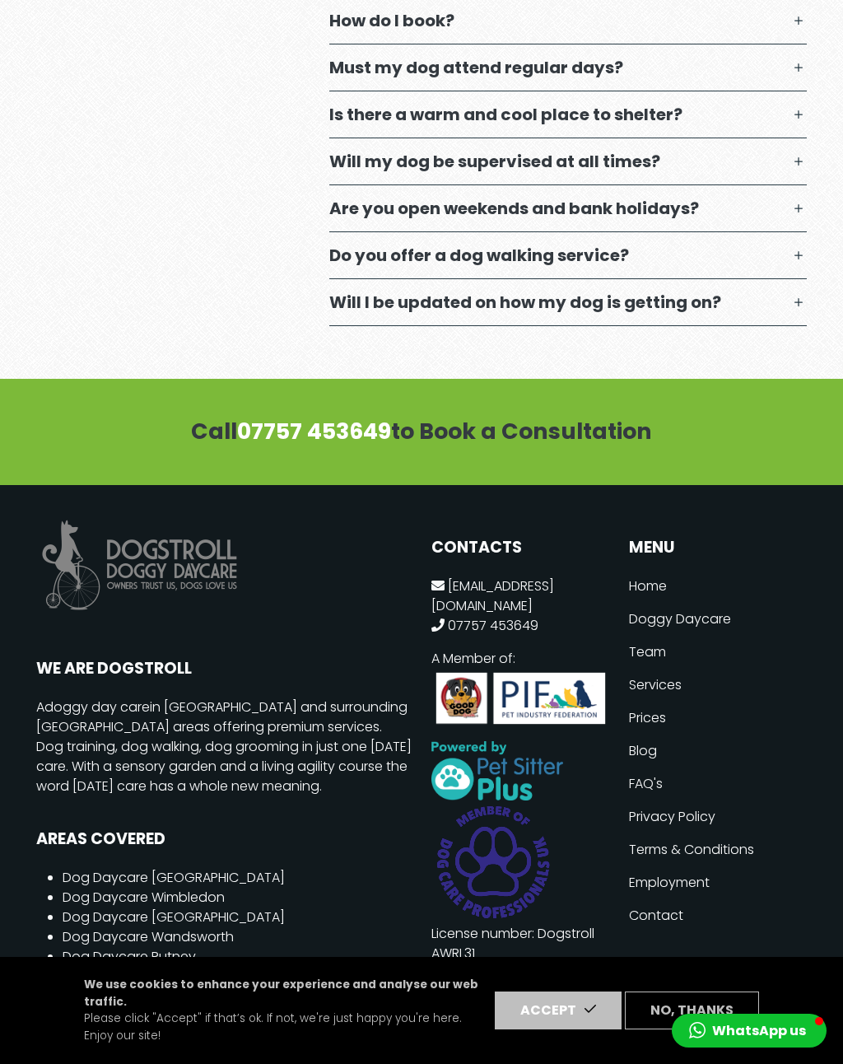
scroll to position [956, 0]
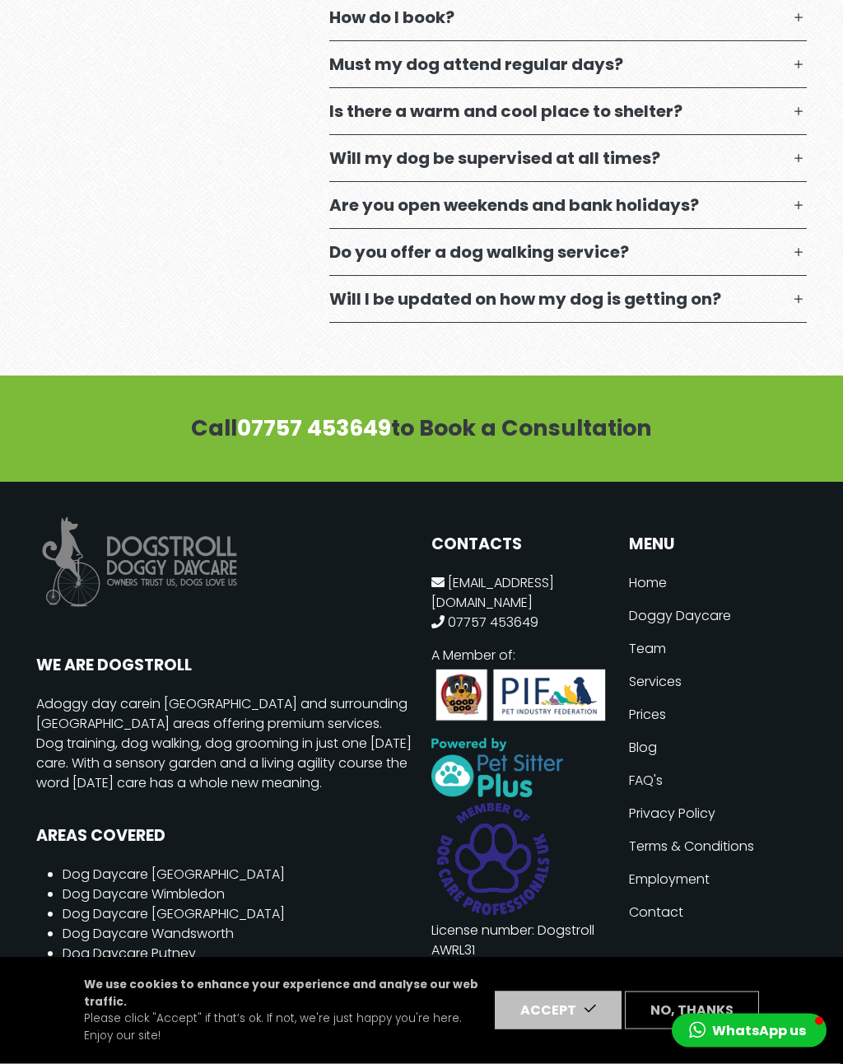
click at [674, 680] on link "Services" at bounding box center [718, 682] width 178 height 33
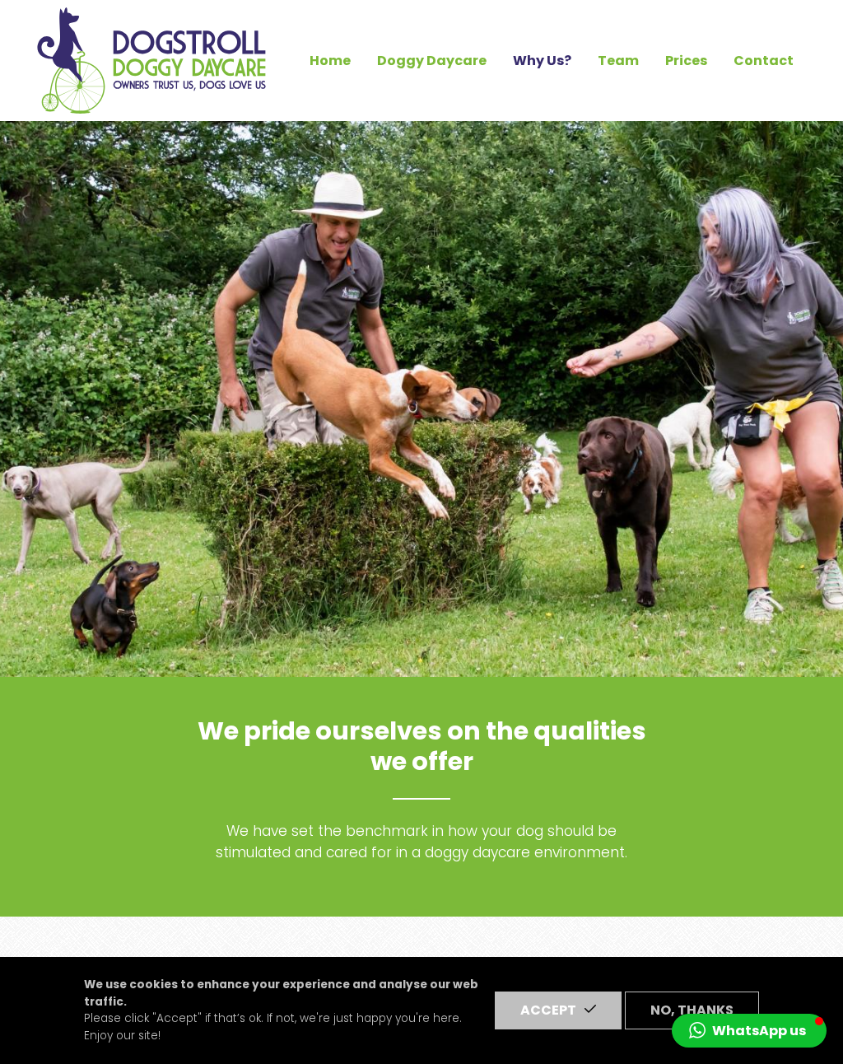
click at [631, 62] on link "Team" at bounding box center [619, 61] width 68 height 28
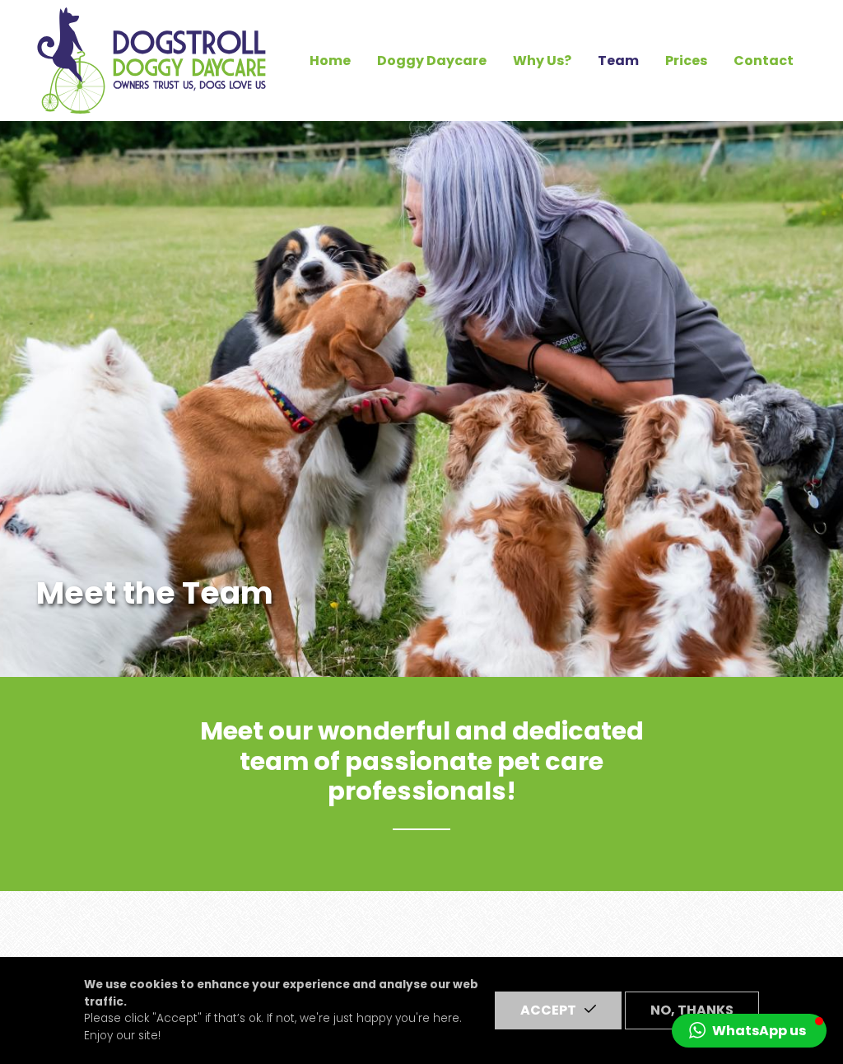
click at [693, 68] on link "Prices" at bounding box center [686, 61] width 68 height 28
click at [703, 62] on link "Prices" at bounding box center [686, 61] width 68 height 28
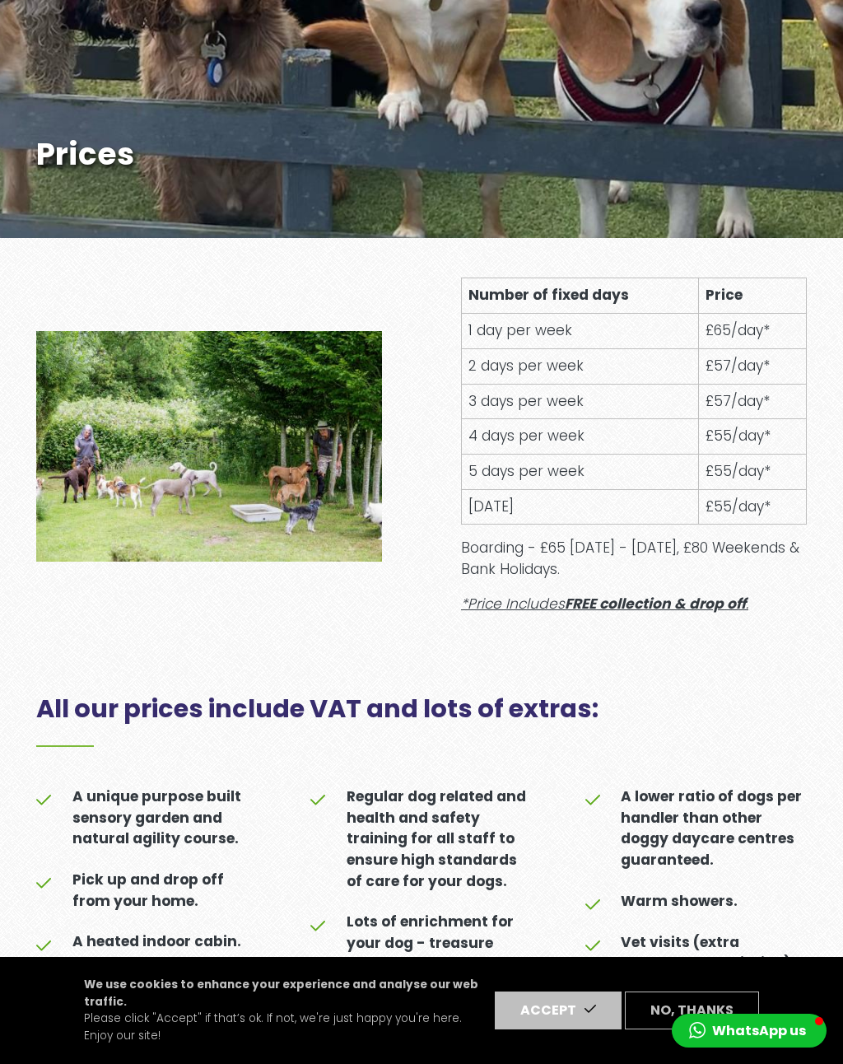
scroll to position [440, 0]
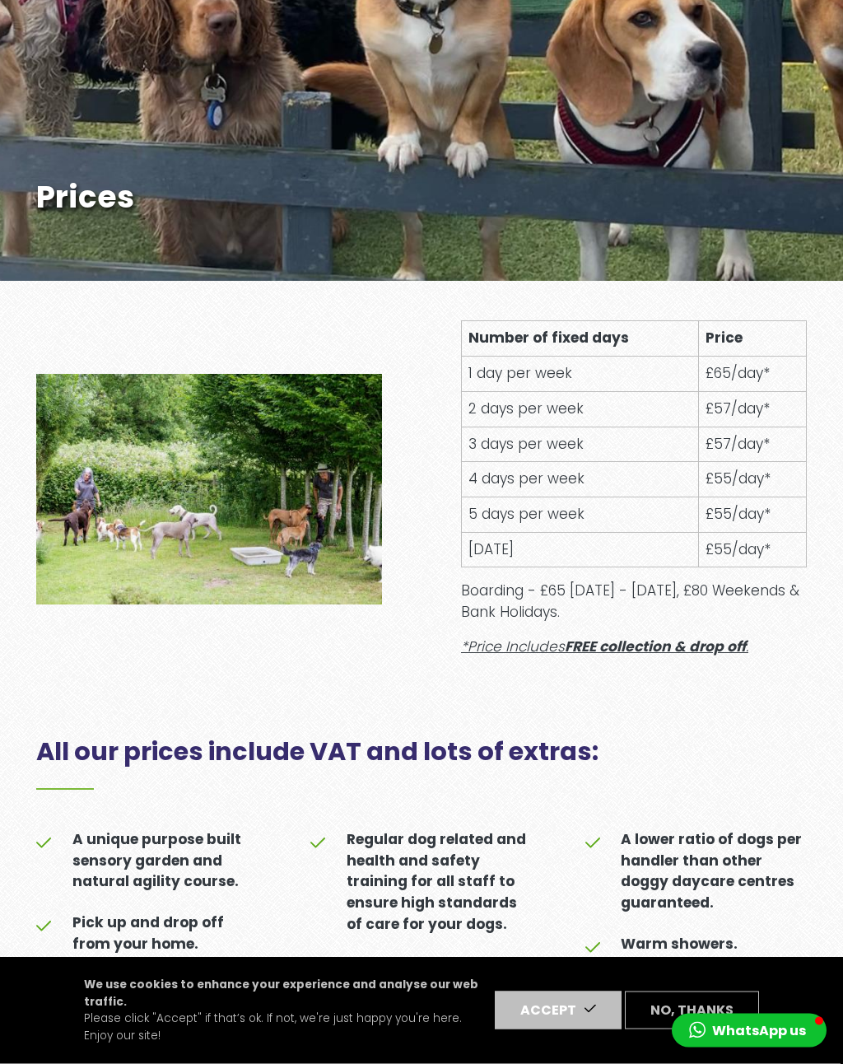
scroll to position [396, 0]
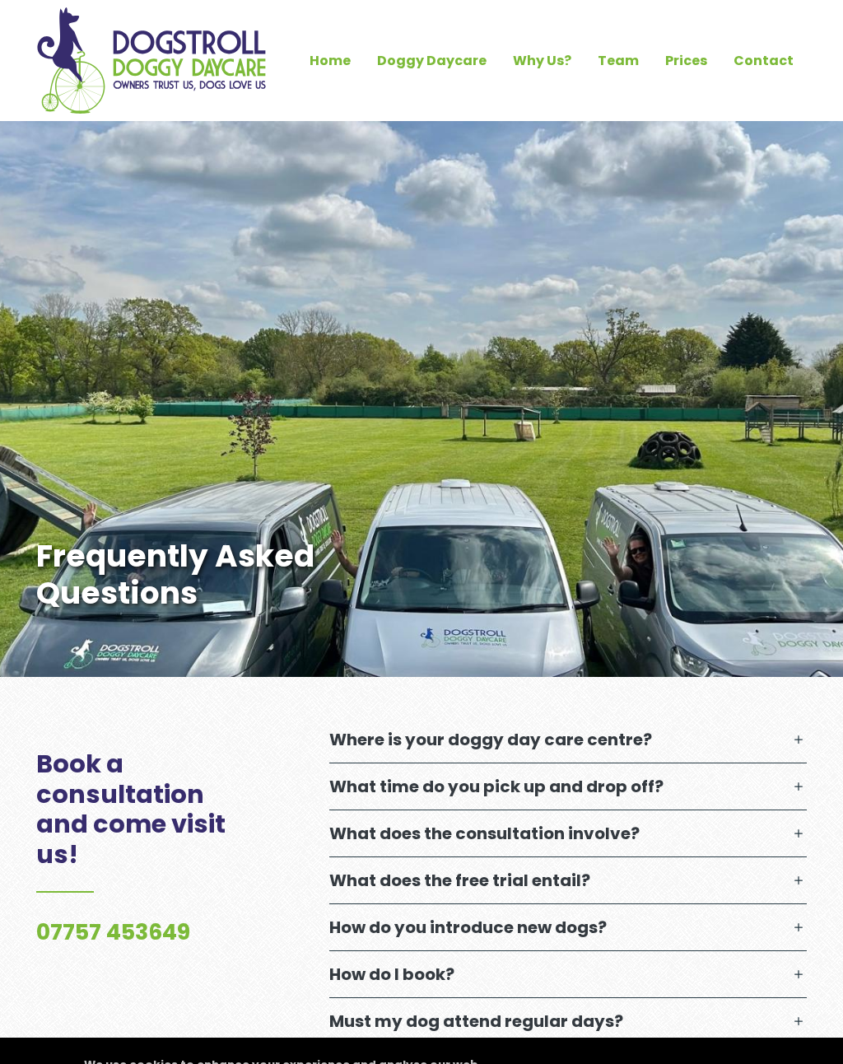
scroll to position [983, 0]
